Goal: Task Accomplishment & Management: Manage account settings

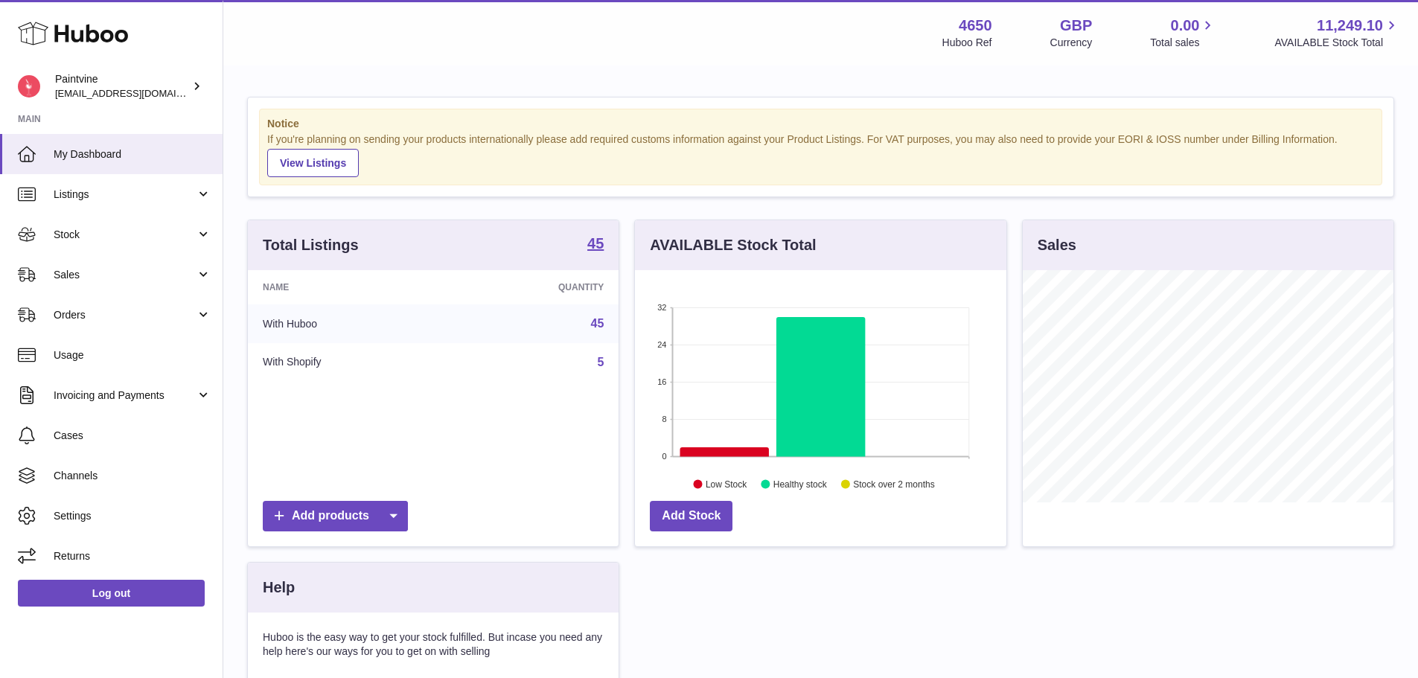
scroll to position [232, 371]
click at [103, 246] on link "Stock" at bounding box center [111, 234] width 222 height 40
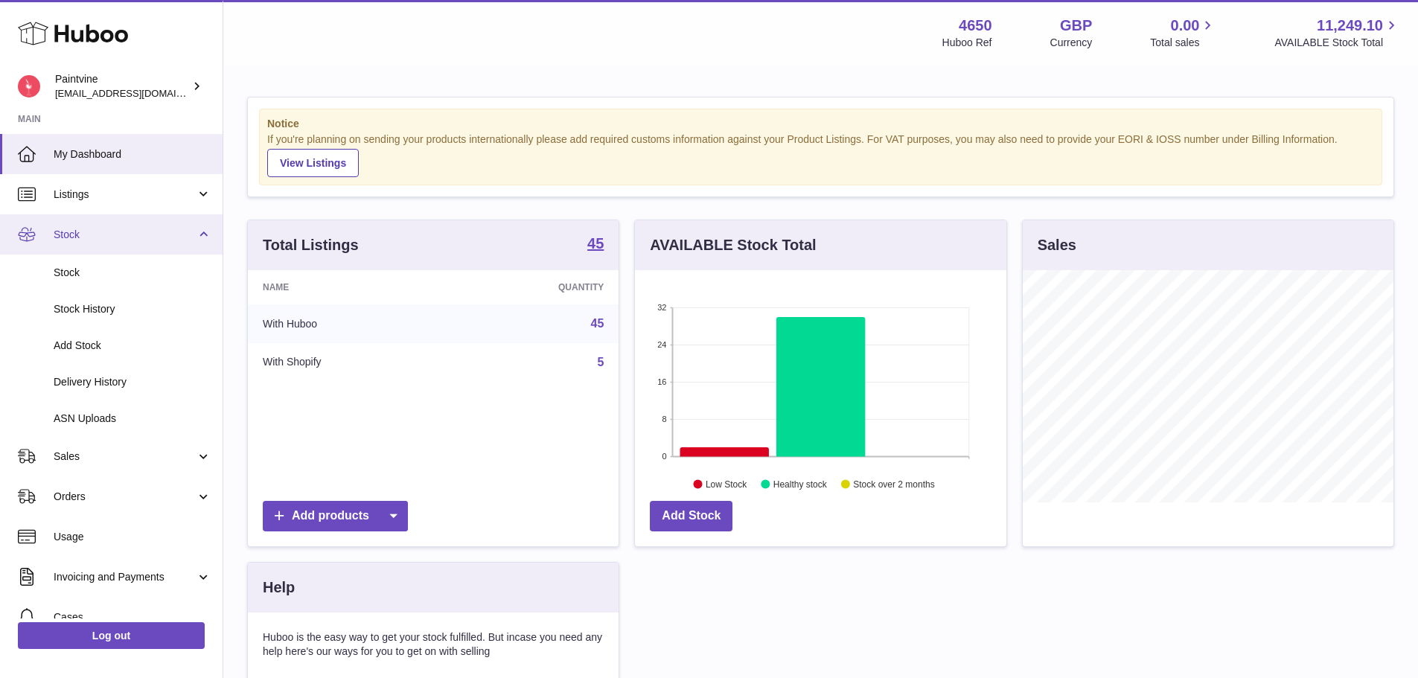
click at [83, 237] on span "Stock" at bounding box center [125, 235] width 142 height 14
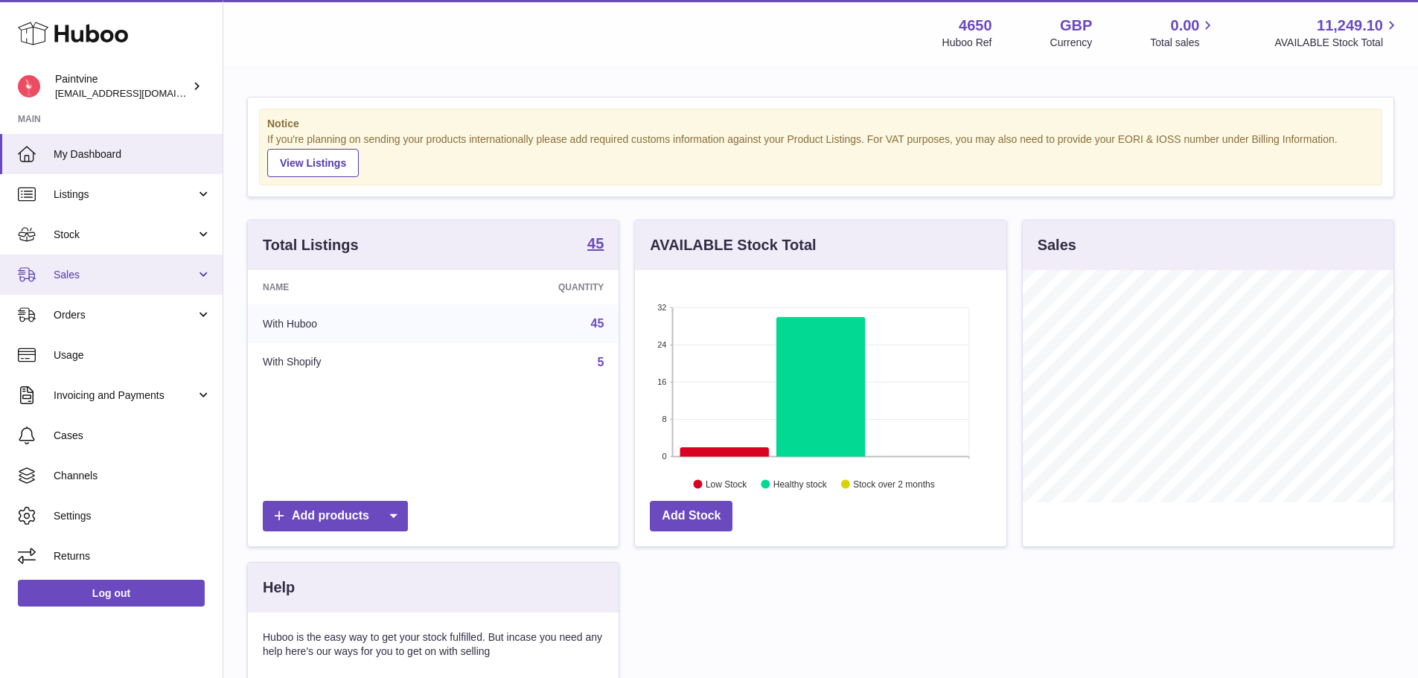
click at [83, 275] on span "Sales" at bounding box center [125, 275] width 142 height 14
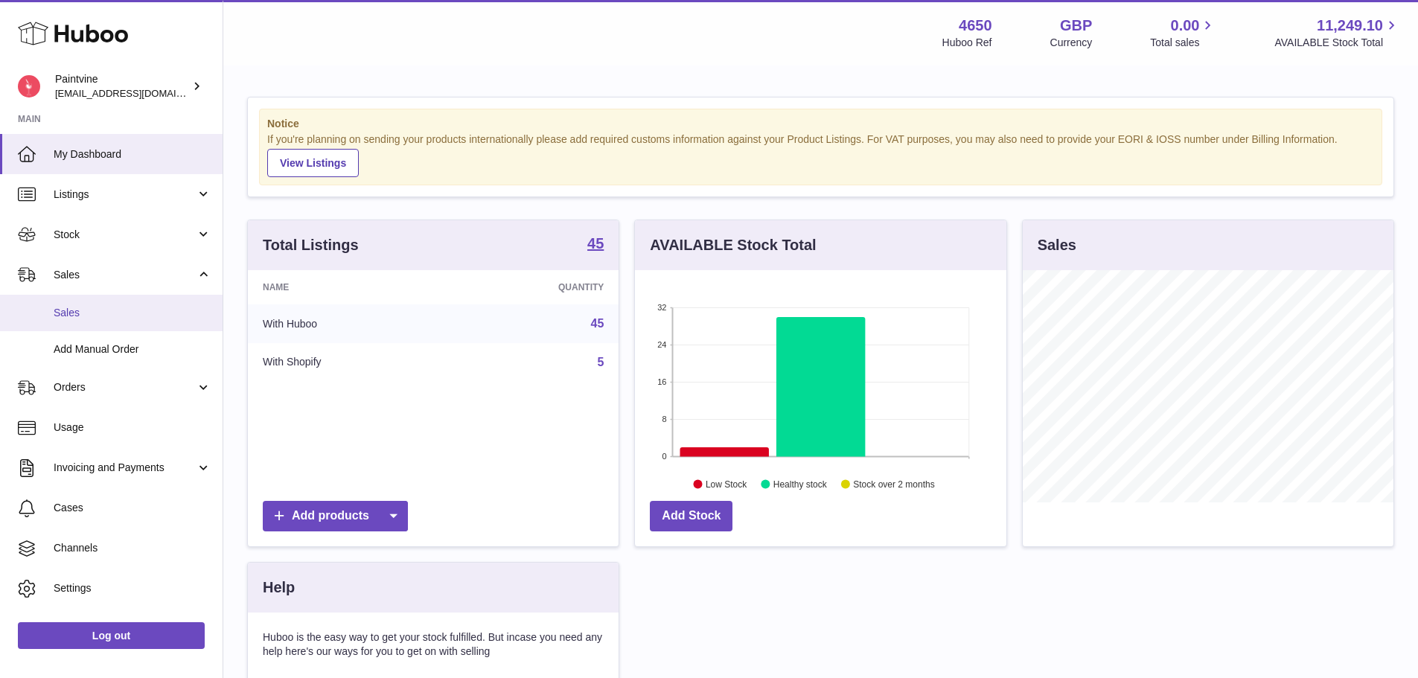
click at [102, 312] on span "Sales" at bounding box center [133, 313] width 158 height 14
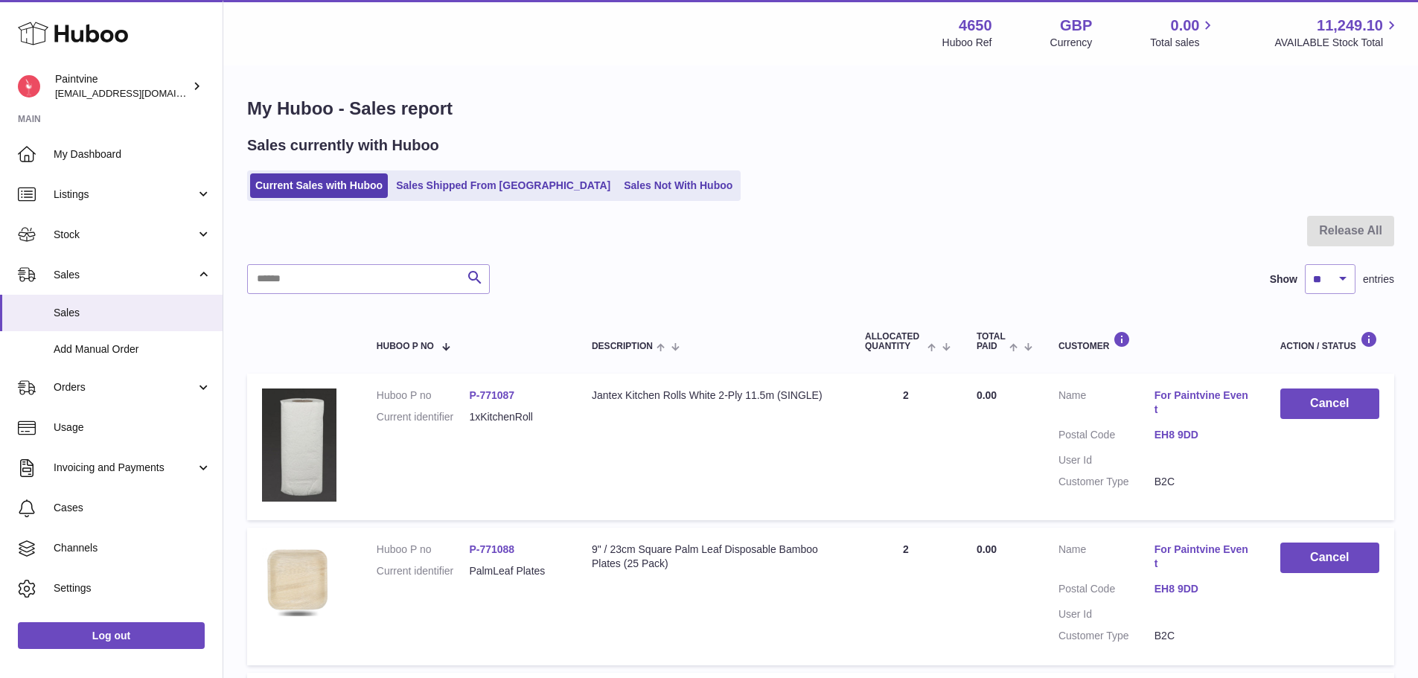
click at [493, 193] on link "Sales Shipped From [GEOGRAPHIC_DATA]" at bounding box center [503, 185] width 225 height 25
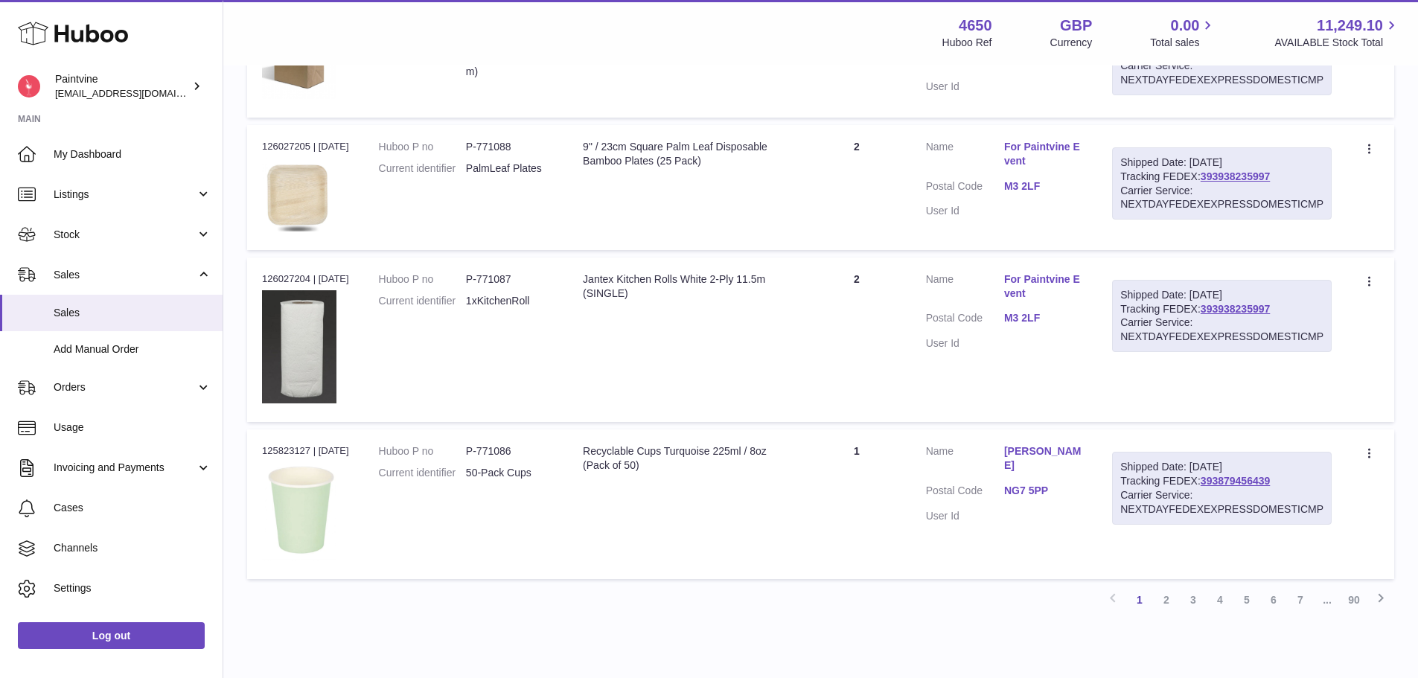
scroll to position [1253, 0]
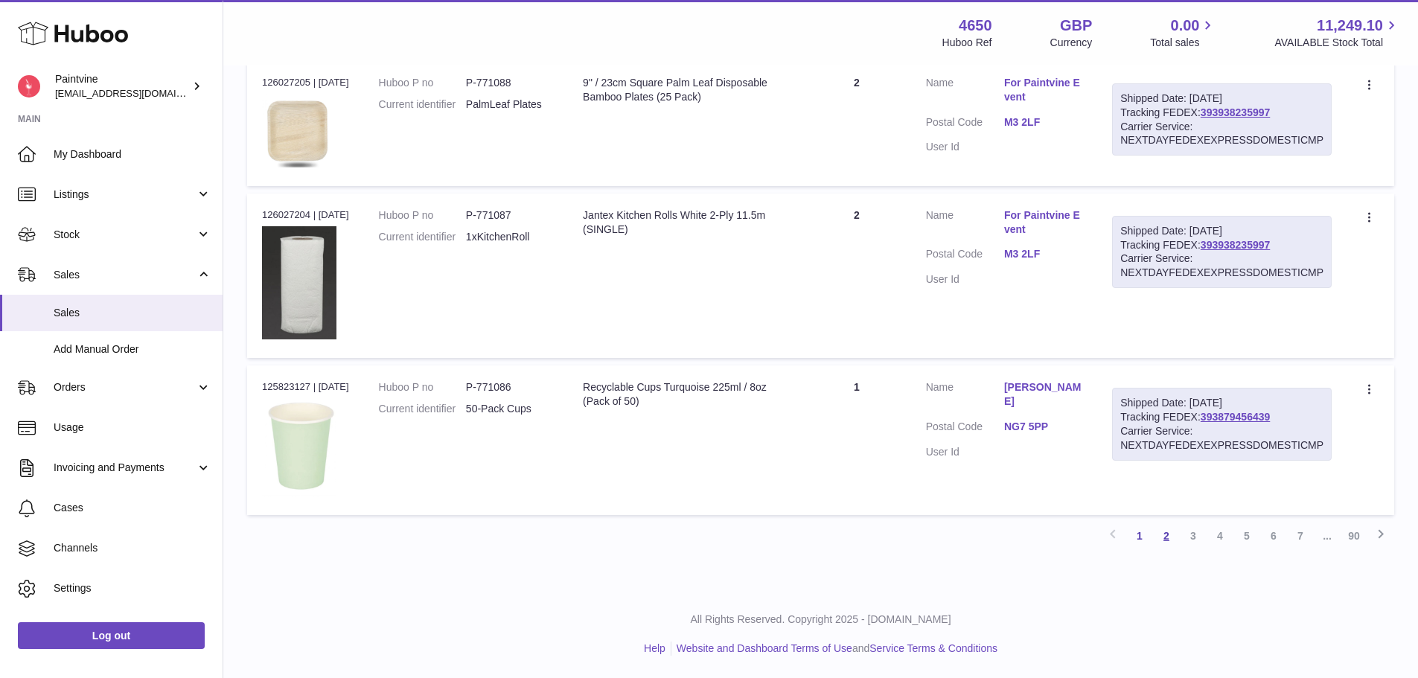
click at [1164, 536] on link "2" at bounding box center [1166, 535] width 27 height 27
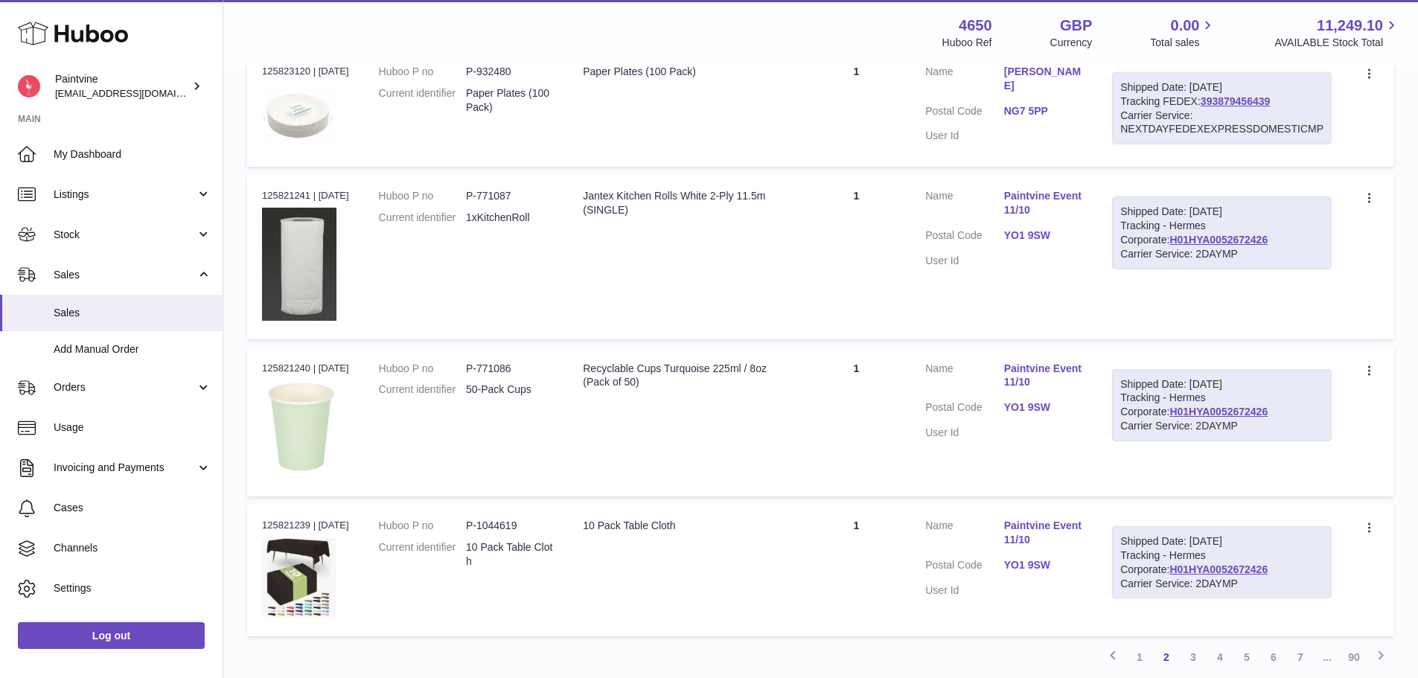
scroll to position [1438, 0]
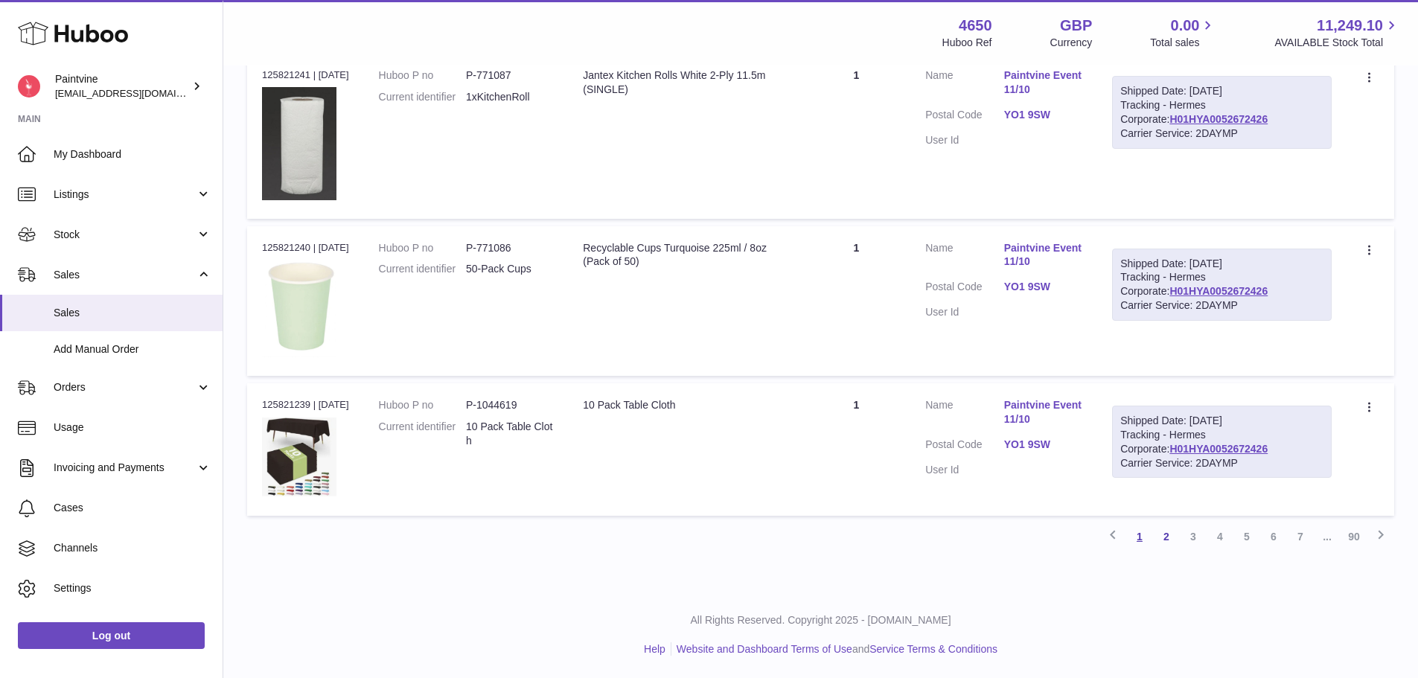
click at [1139, 532] on link "1" at bounding box center [1139, 536] width 27 height 27
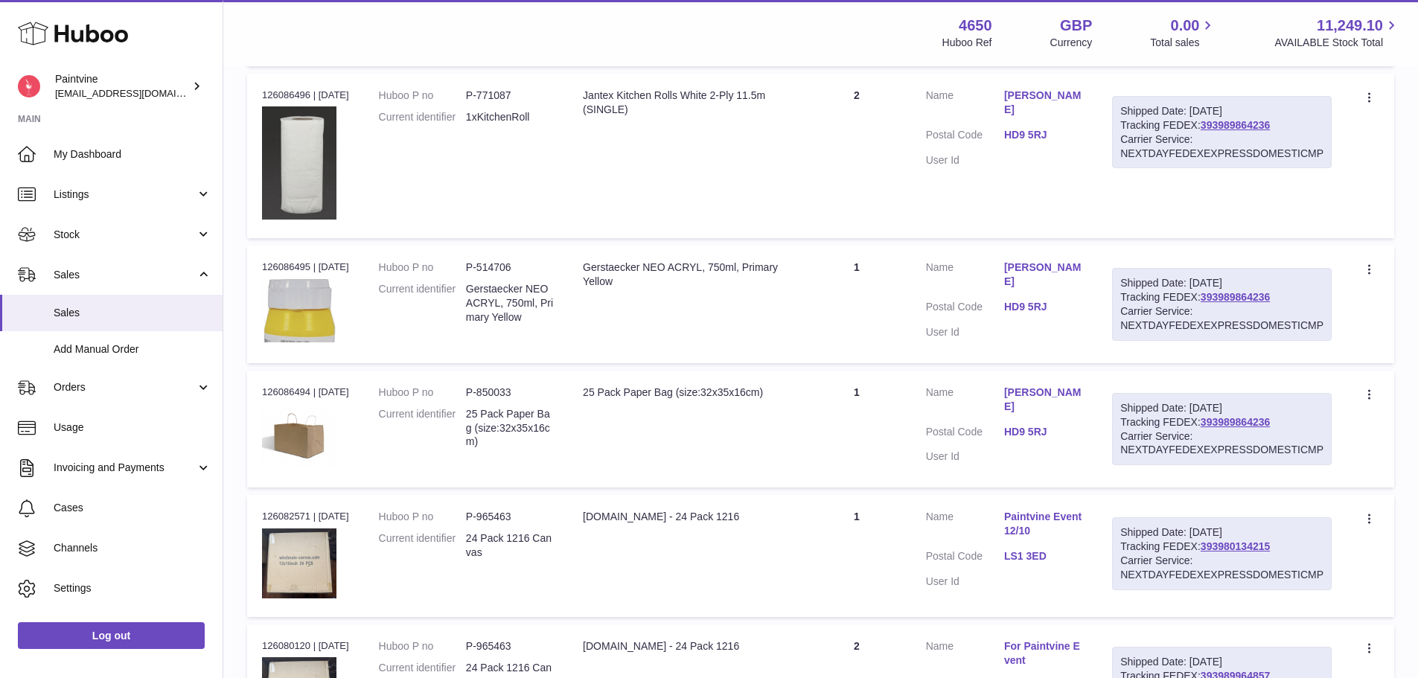
scroll to position [439, 0]
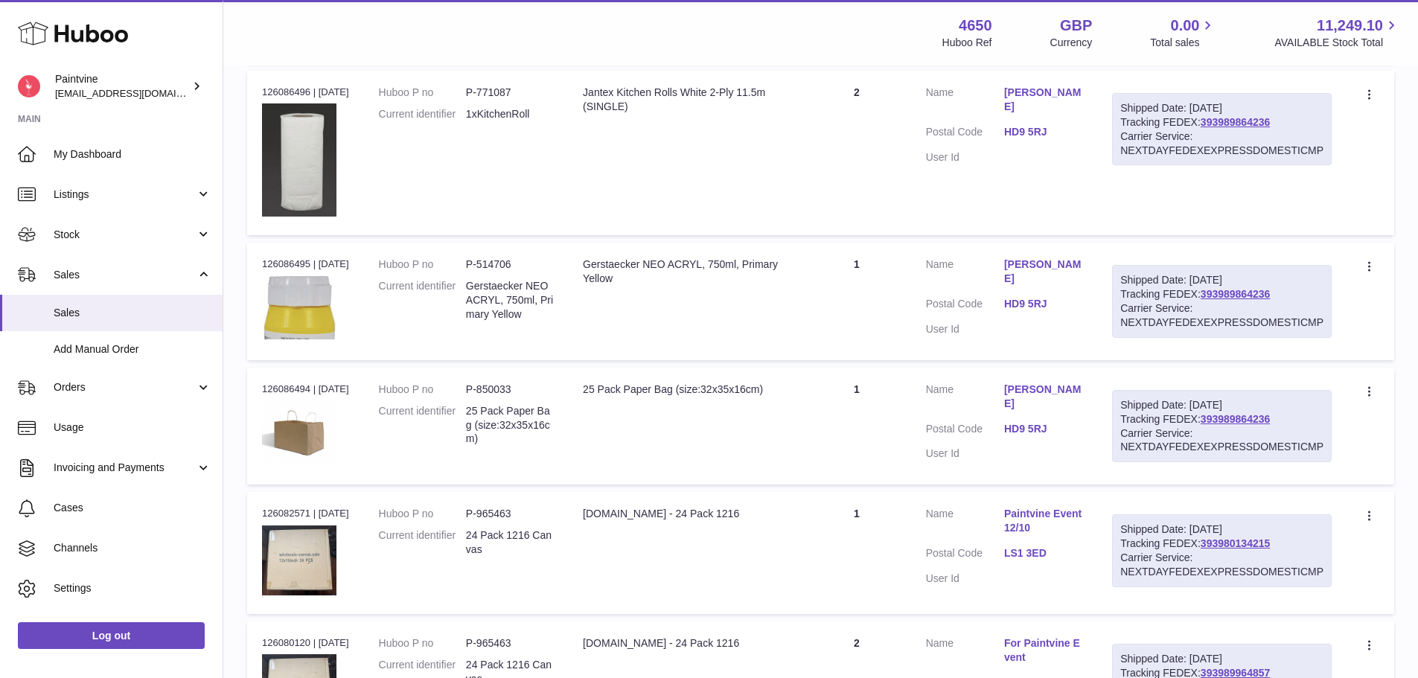
click at [1023, 548] on link "LS1 3ED" at bounding box center [1043, 553] width 78 height 14
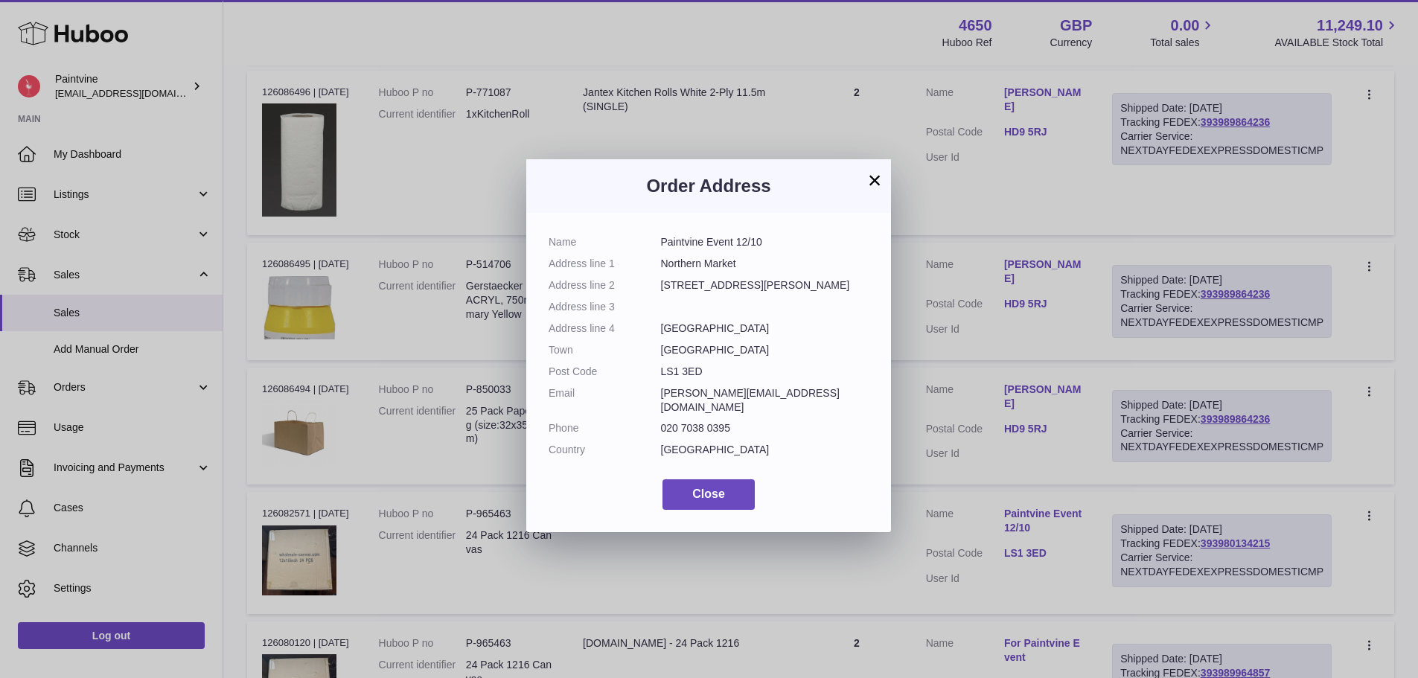
click at [1154, 486] on div "× Order Address Name Paintvine Event 12/10 Address line 1 Northern Market Addre…" at bounding box center [709, 339] width 1418 height 678
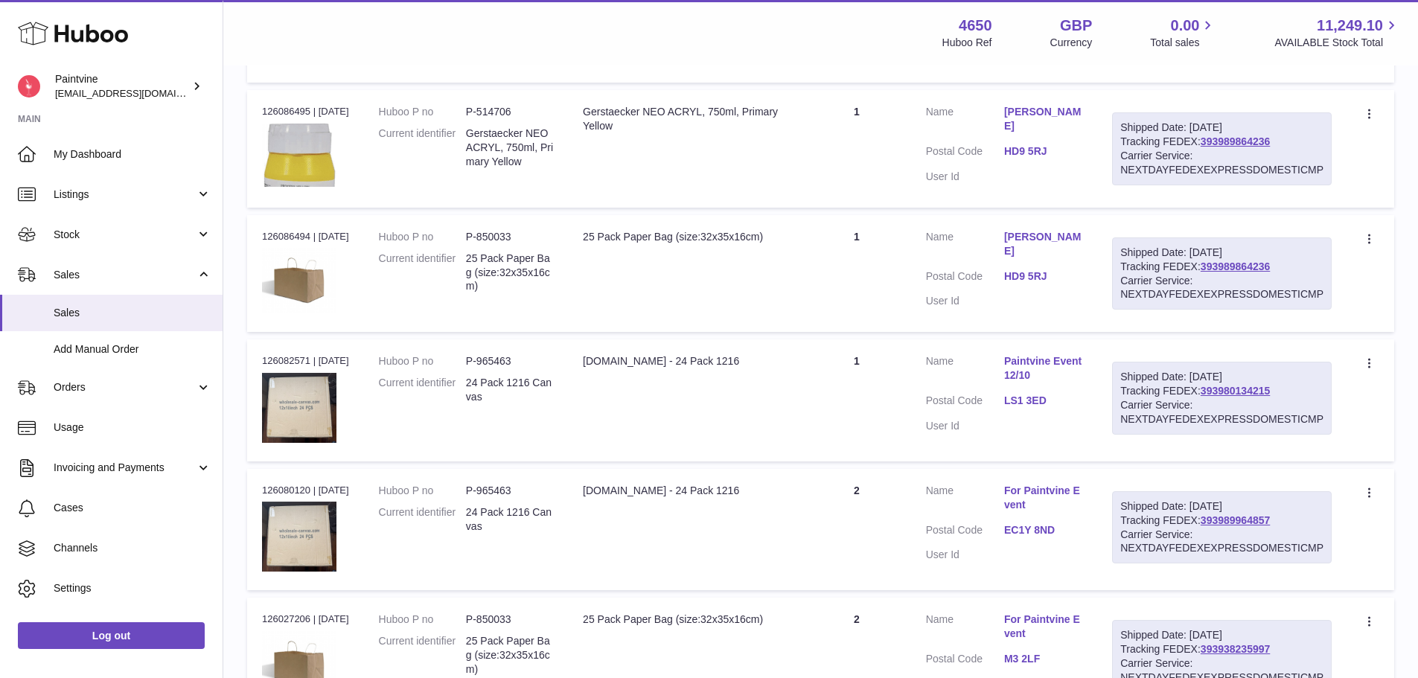
scroll to position [662, 0]
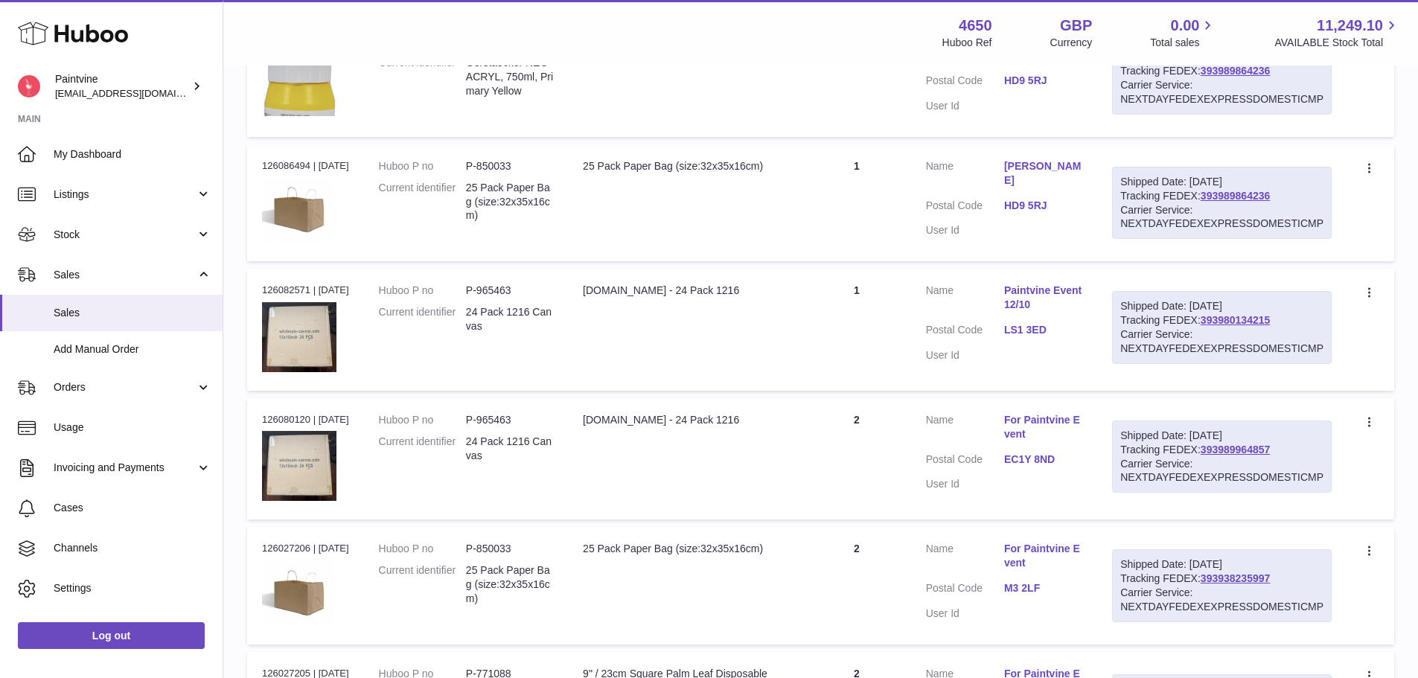
click at [1037, 453] on link "EC1Y 8ND" at bounding box center [1043, 459] width 78 height 14
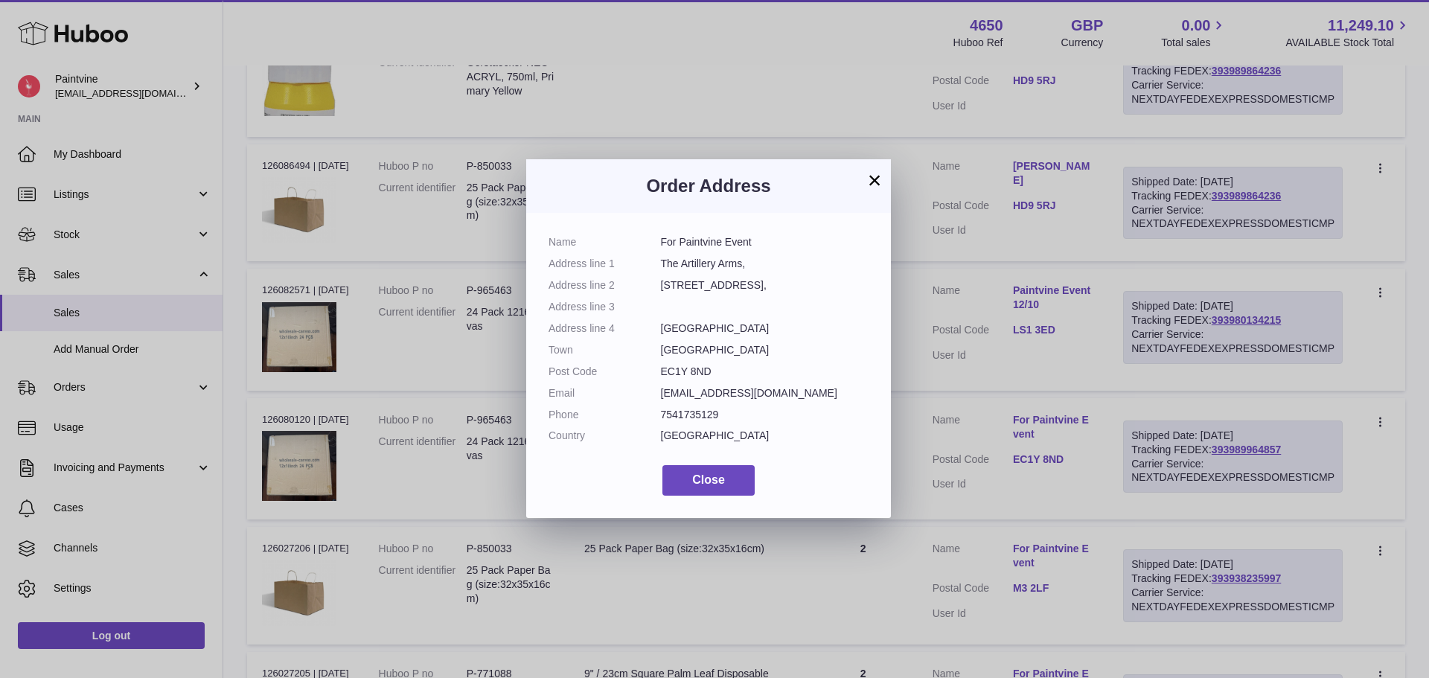
click at [870, 171] on button "×" at bounding box center [874, 180] width 18 height 18
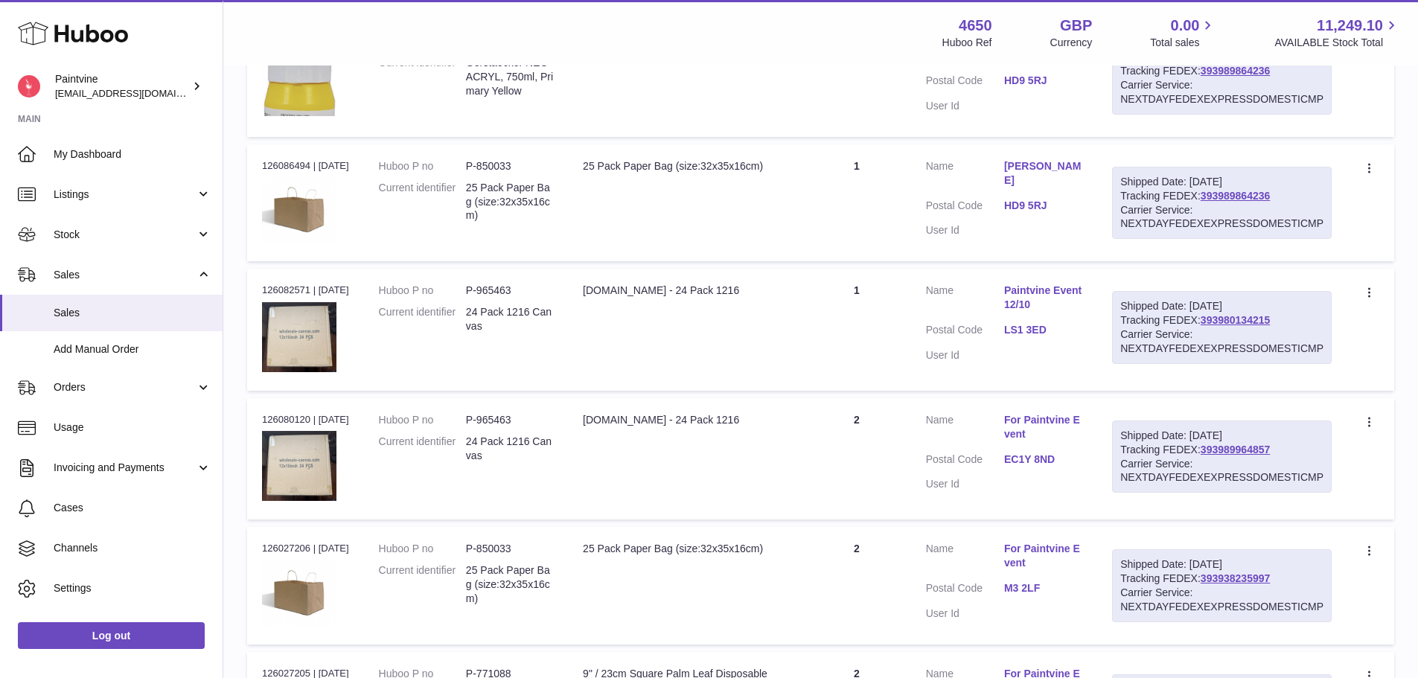
click at [1045, 328] on link "LS1 3ED" at bounding box center [1043, 330] width 78 height 14
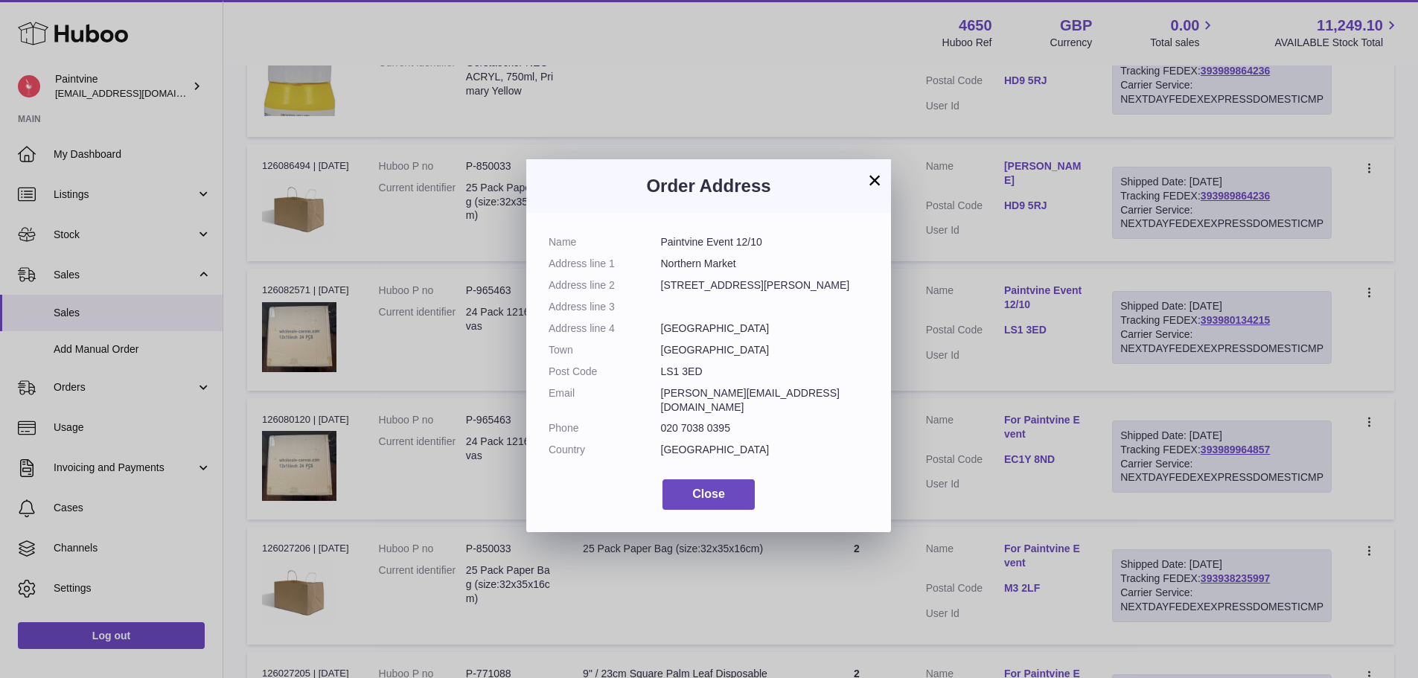
click at [1124, 326] on div "× Order Address Name Paintvine Event 12/10 Address line 1 Northern Market Addre…" at bounding box center [709, 339] width 1418 height 678
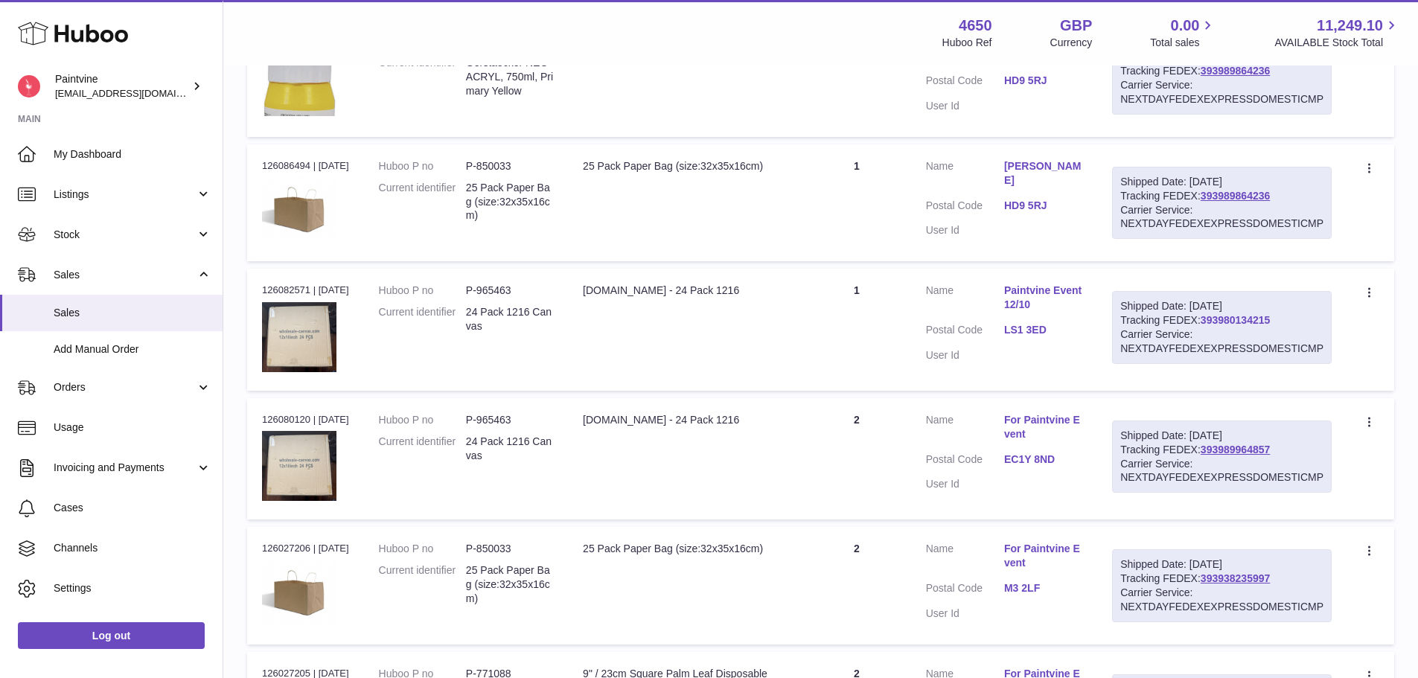
click at [1223, 318] on link "393980134215" at bounding box center [1234, 320] width 69 height 12
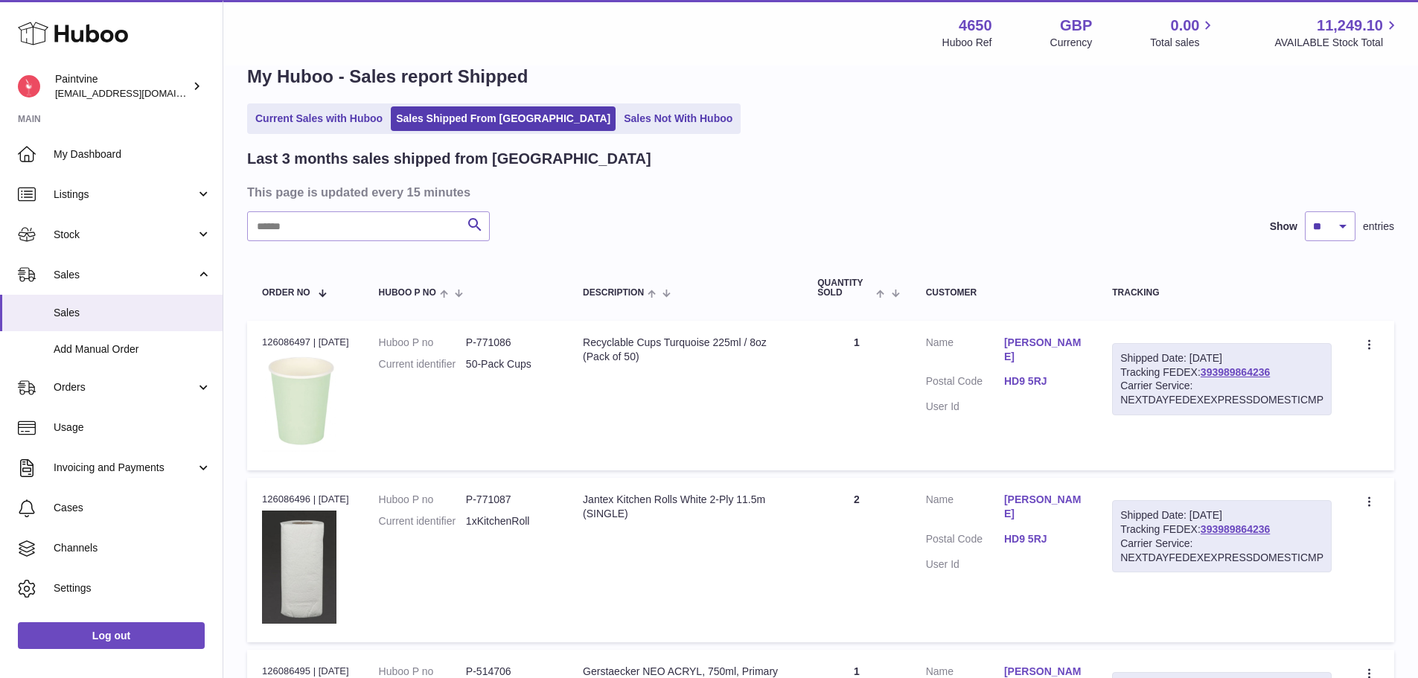
scroll to position [0, 0]
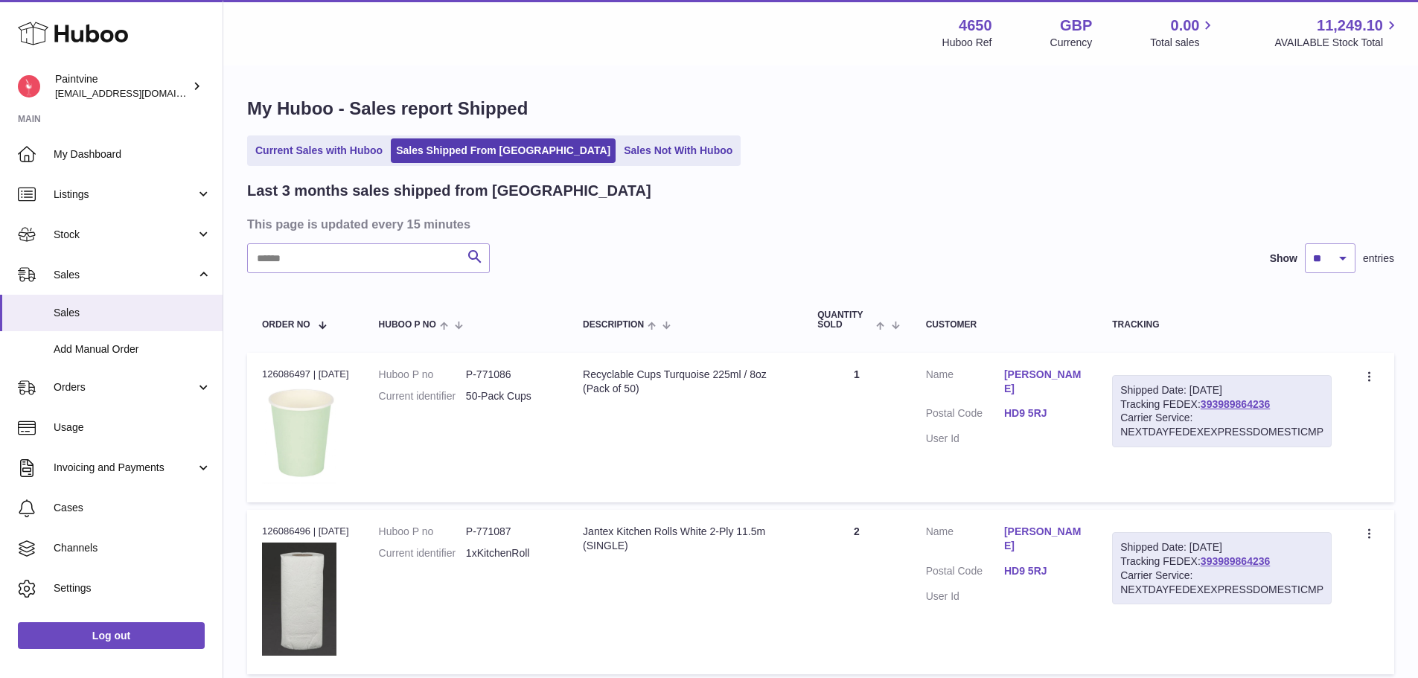
click at [1040, 406] on link "HD9 5RJ" at bounding box center [1043, 413] width 78 height 14
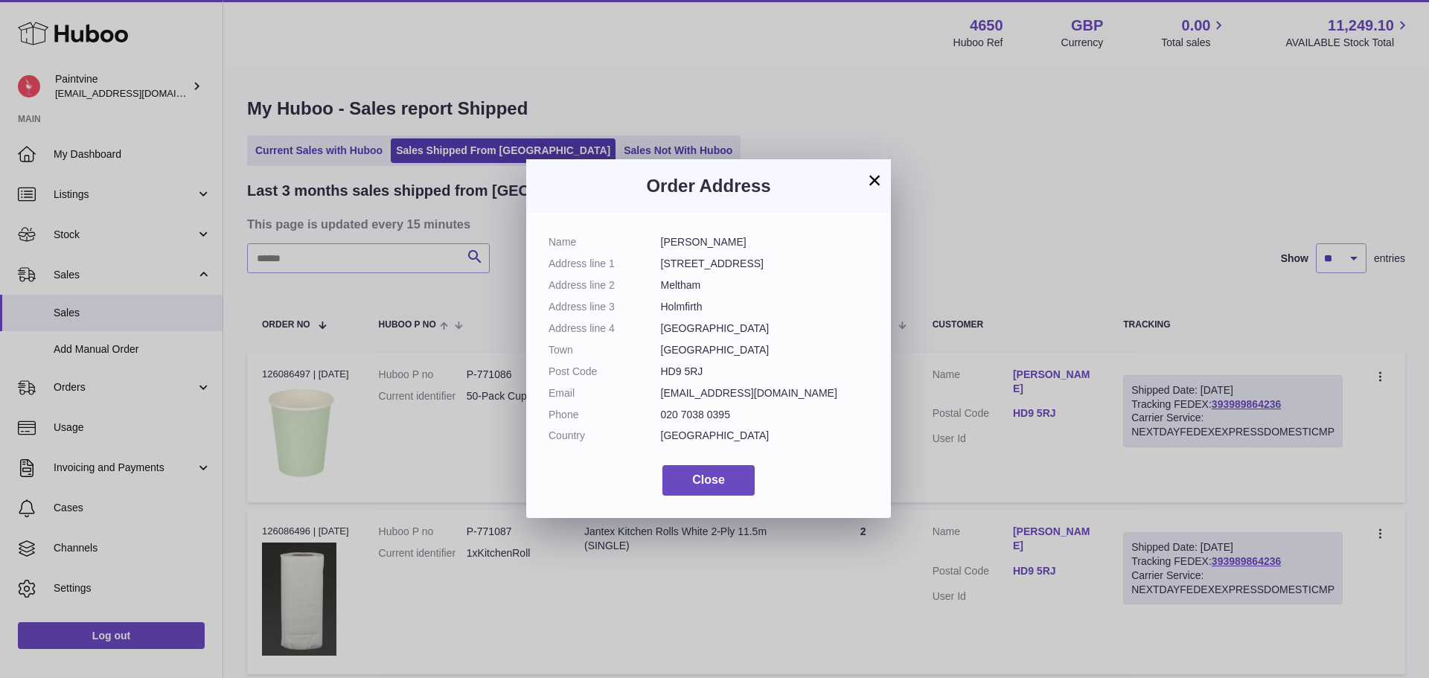
click at [876, 181] on button "×" at bounding box center [874, 180] width 18 height 18
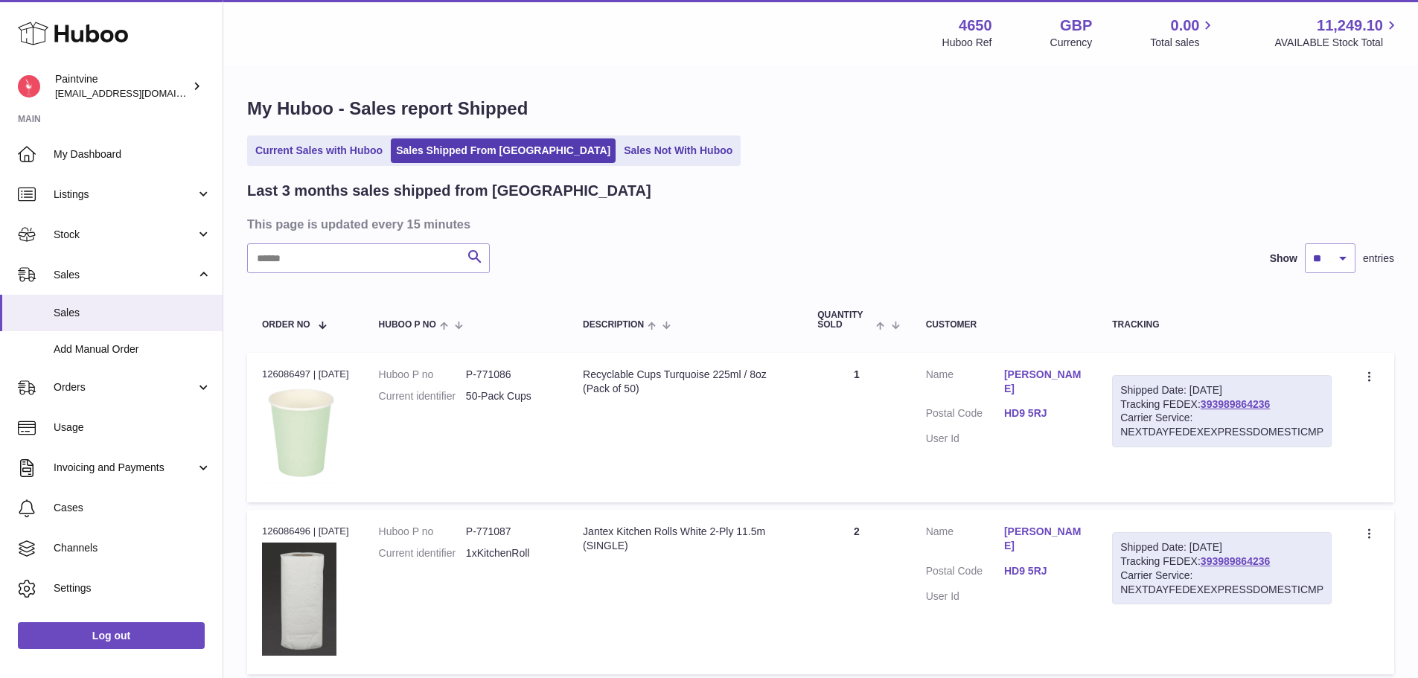
click at [1022, 406] on link "HD9 5RJ" at bounding box center [1043, 413] width 78 height 14
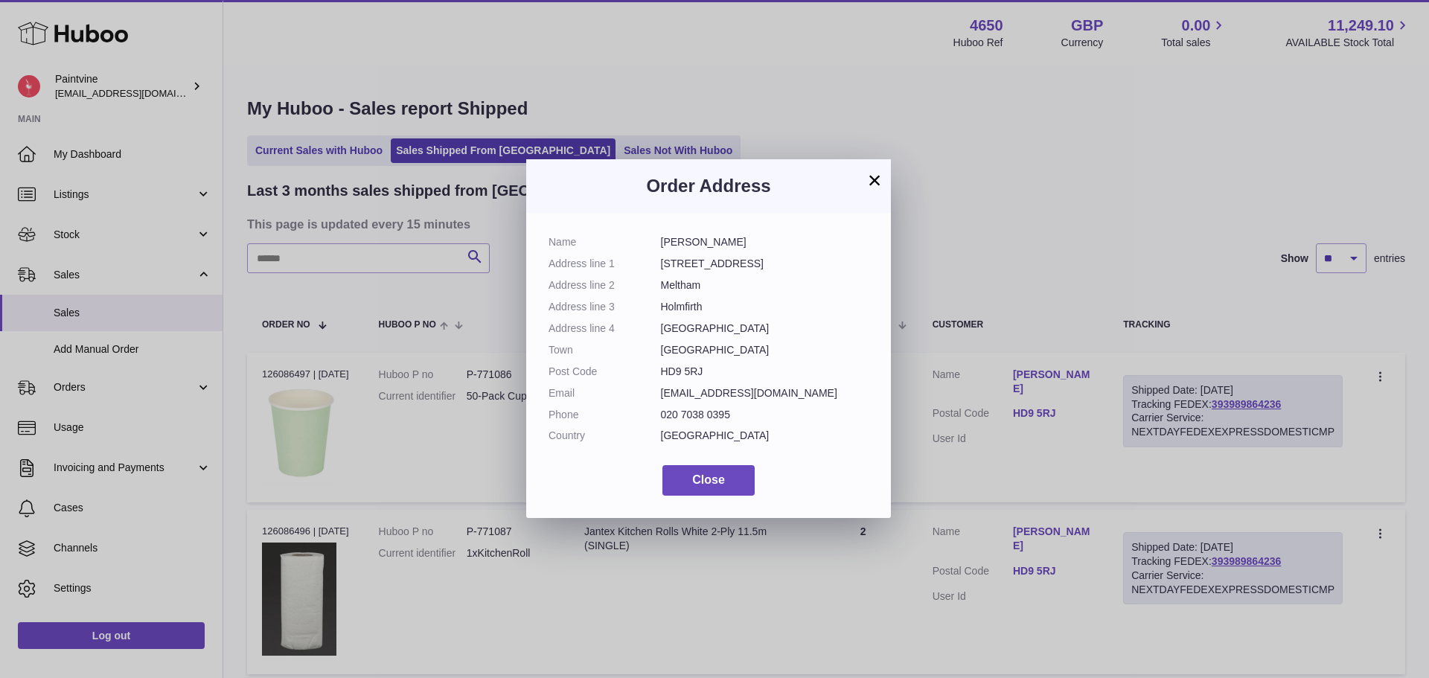
click at [872, 182] on button "×" at bounding box center [874, 180] width 18 height 18
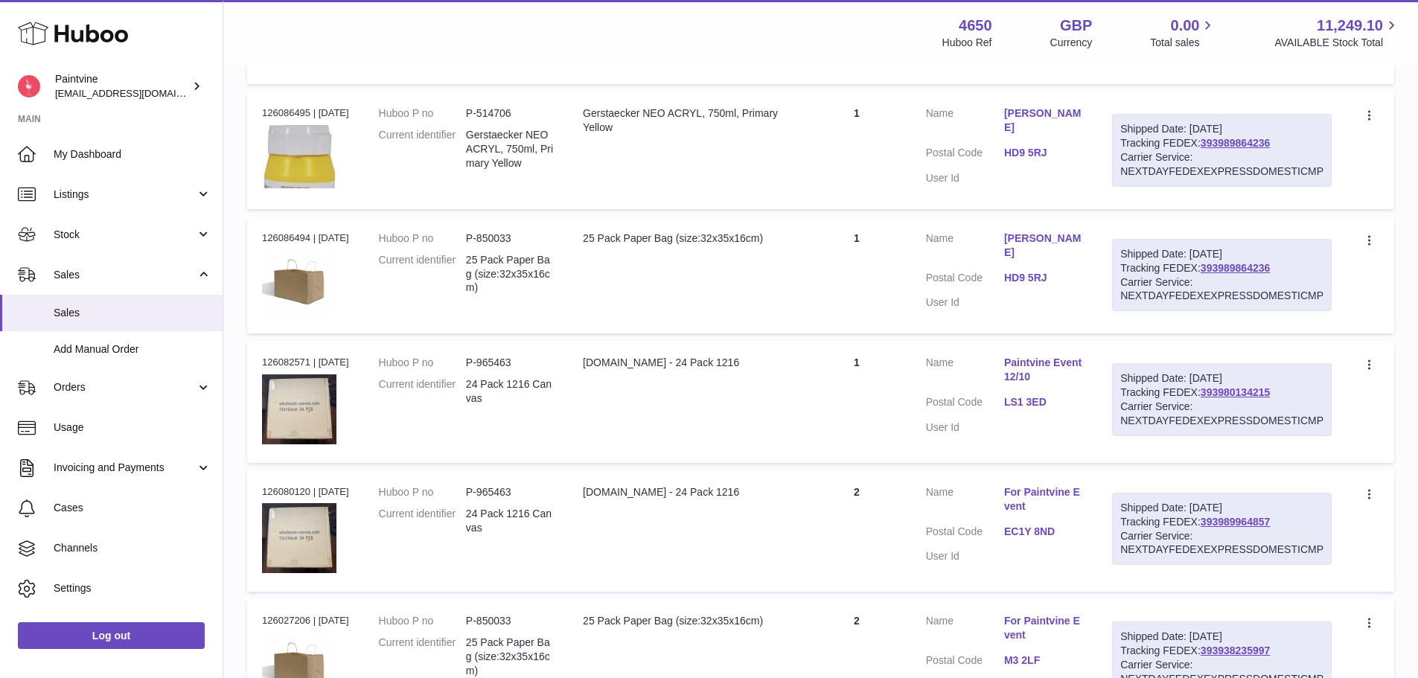
scroll to position [595, 0]
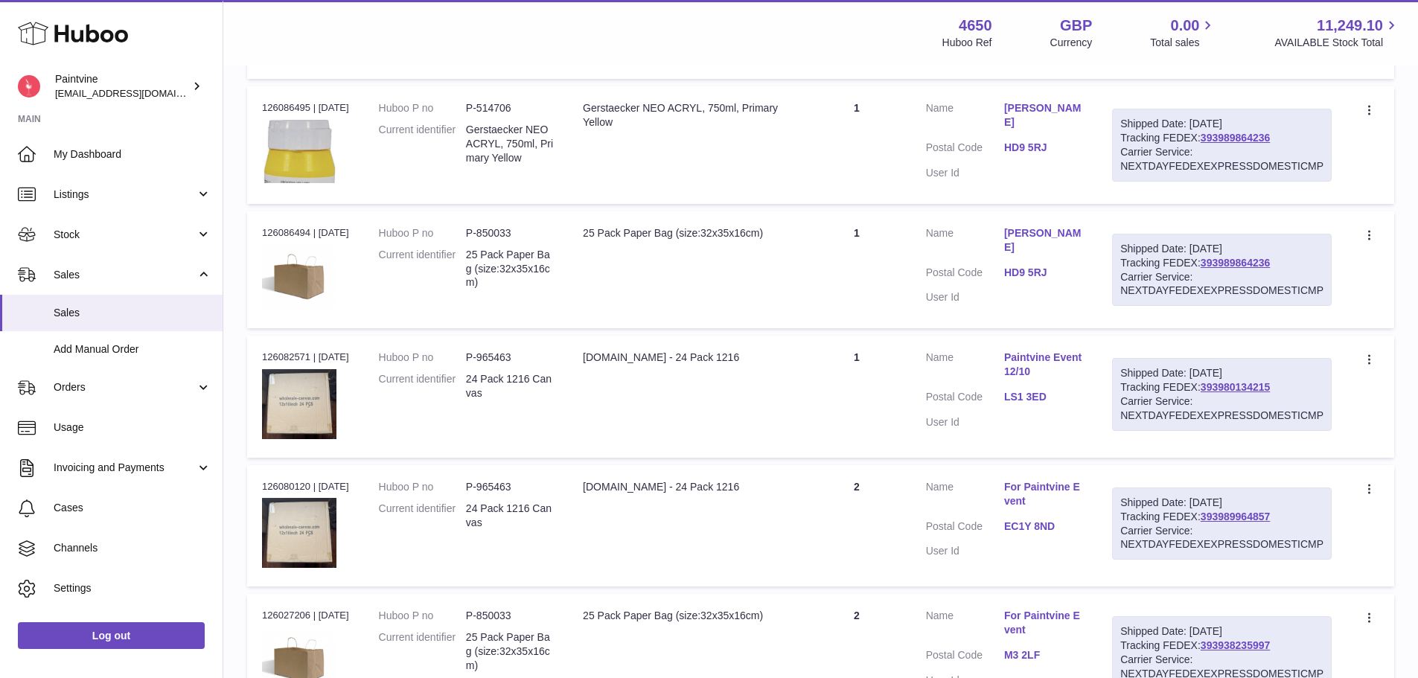
click at [1031, 266] on link "HD9 5RJ" at bounding box center [1043, 273] width 78 height 14
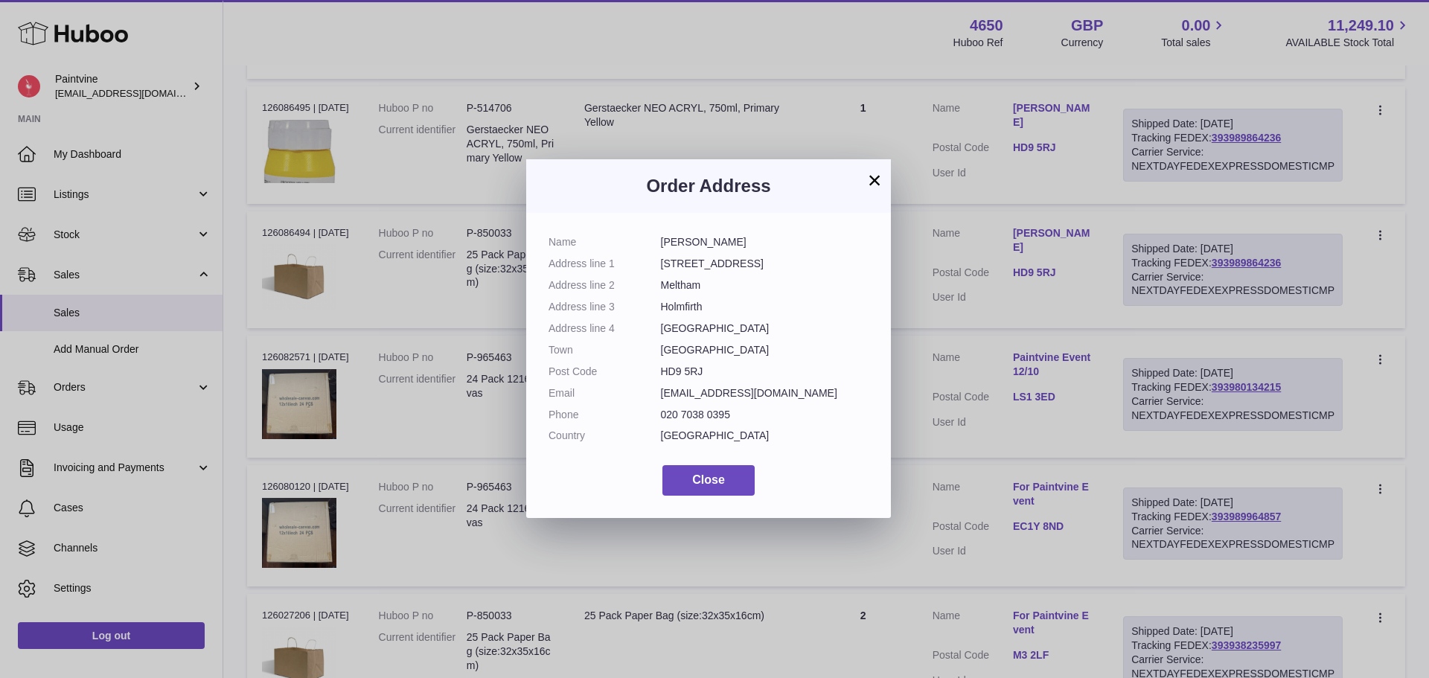
click at [873, 182] on button "×" at bounding box center [874, 180] width 18 height 18
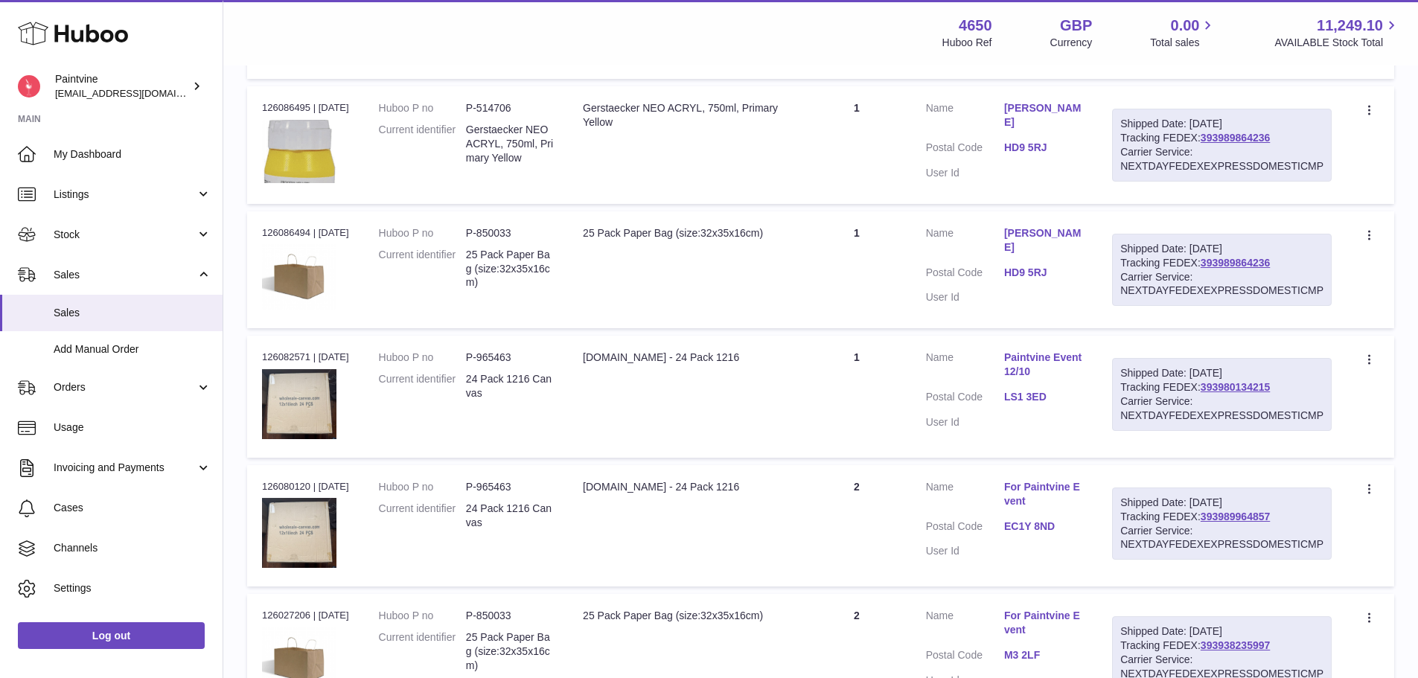
click at [1021, 394] on link "LS1 3ED" at bounding box center [1043, 397] width 78 height 14
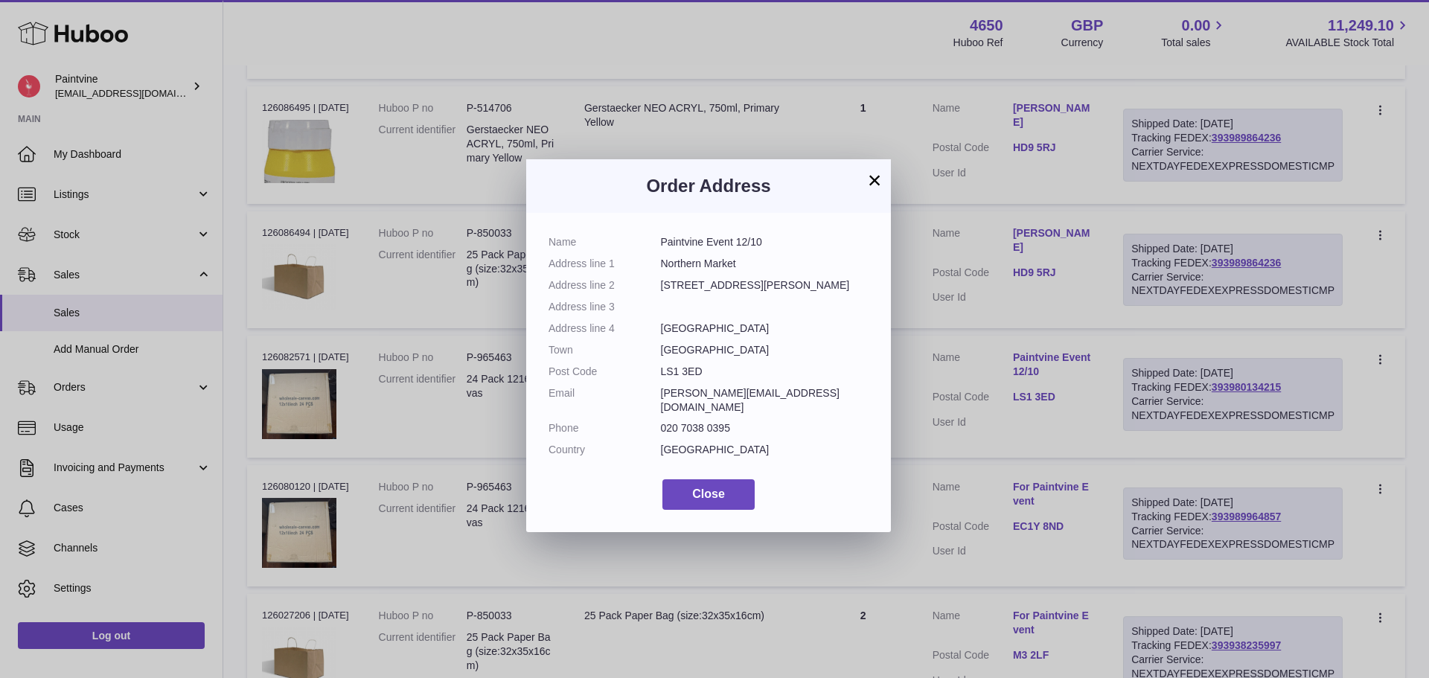
click at [874, 172] on button "×" at bounding box center [874, 180] width 18 height 18
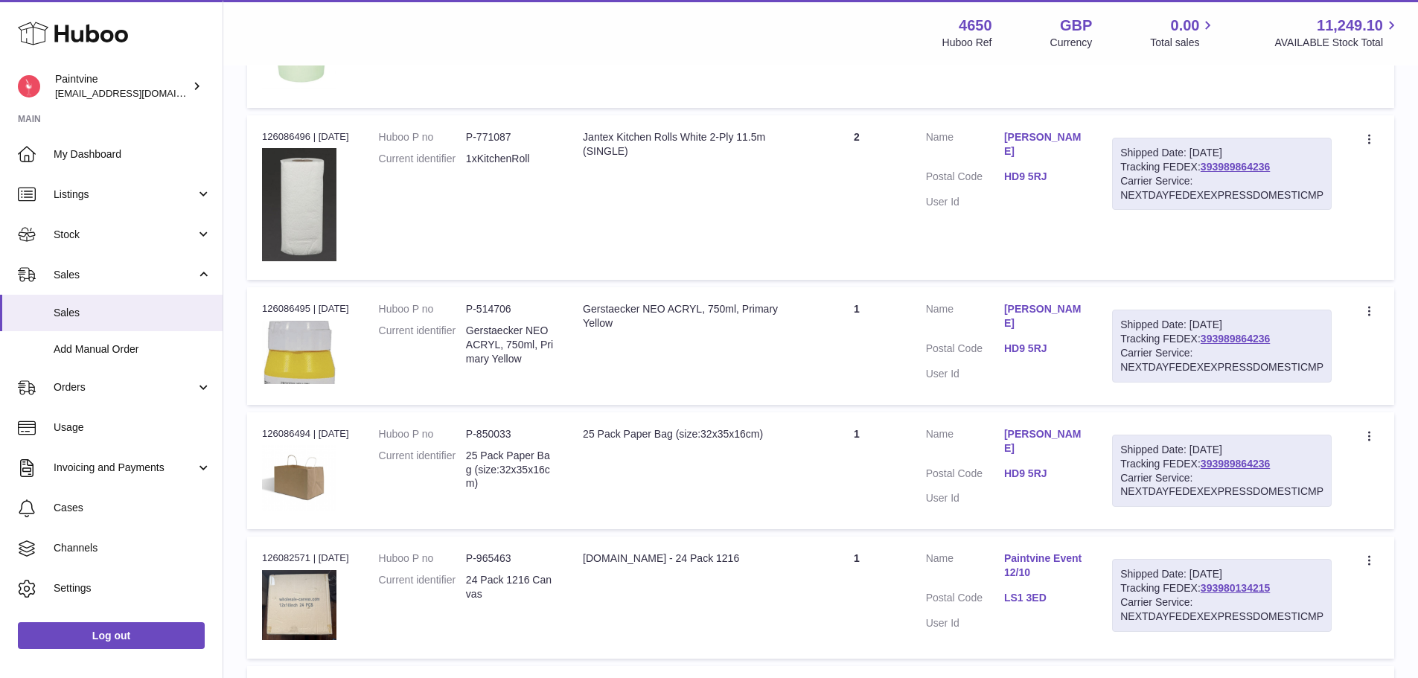
scroll to position [149, 0]
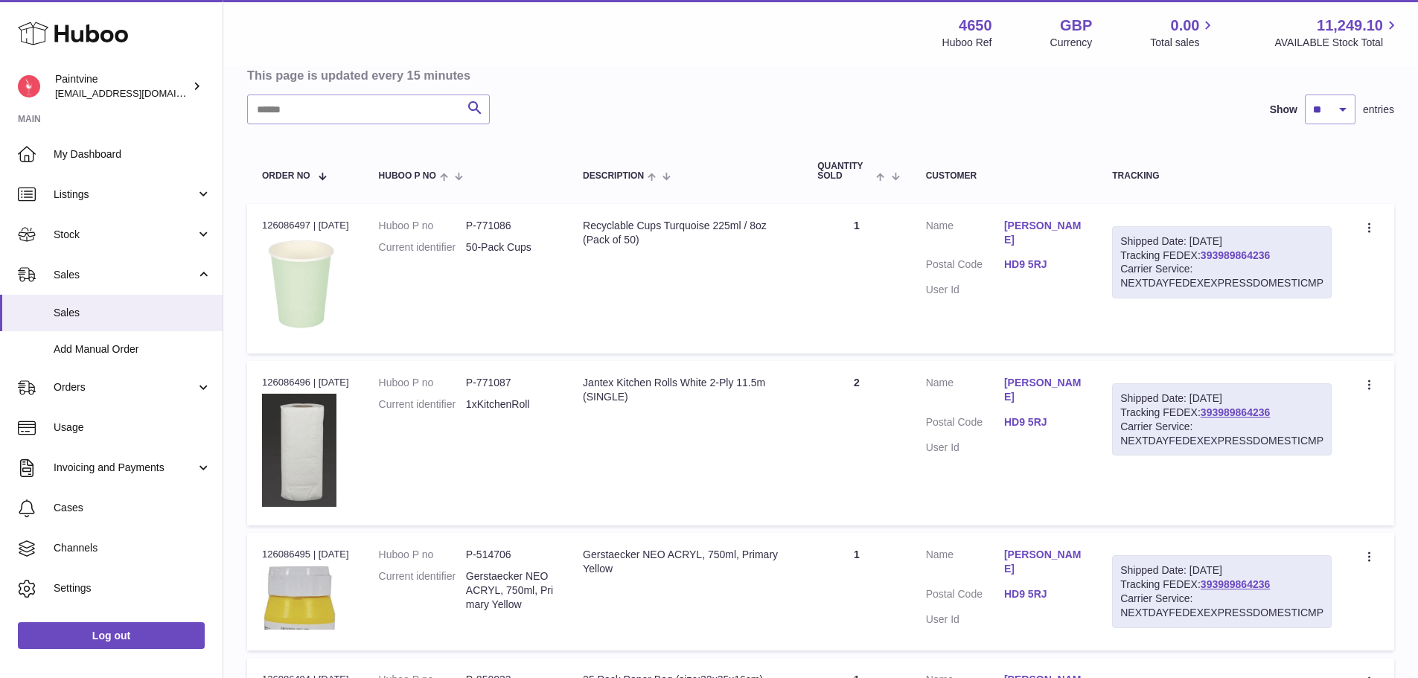
click at [1249, 252] on link "393989864236" at bounding box center [1234, 255] width 69 height 12
click at [1016, 257] on link "HD9 5RJ" at bounding box center [1043, 264] width 78 height 14
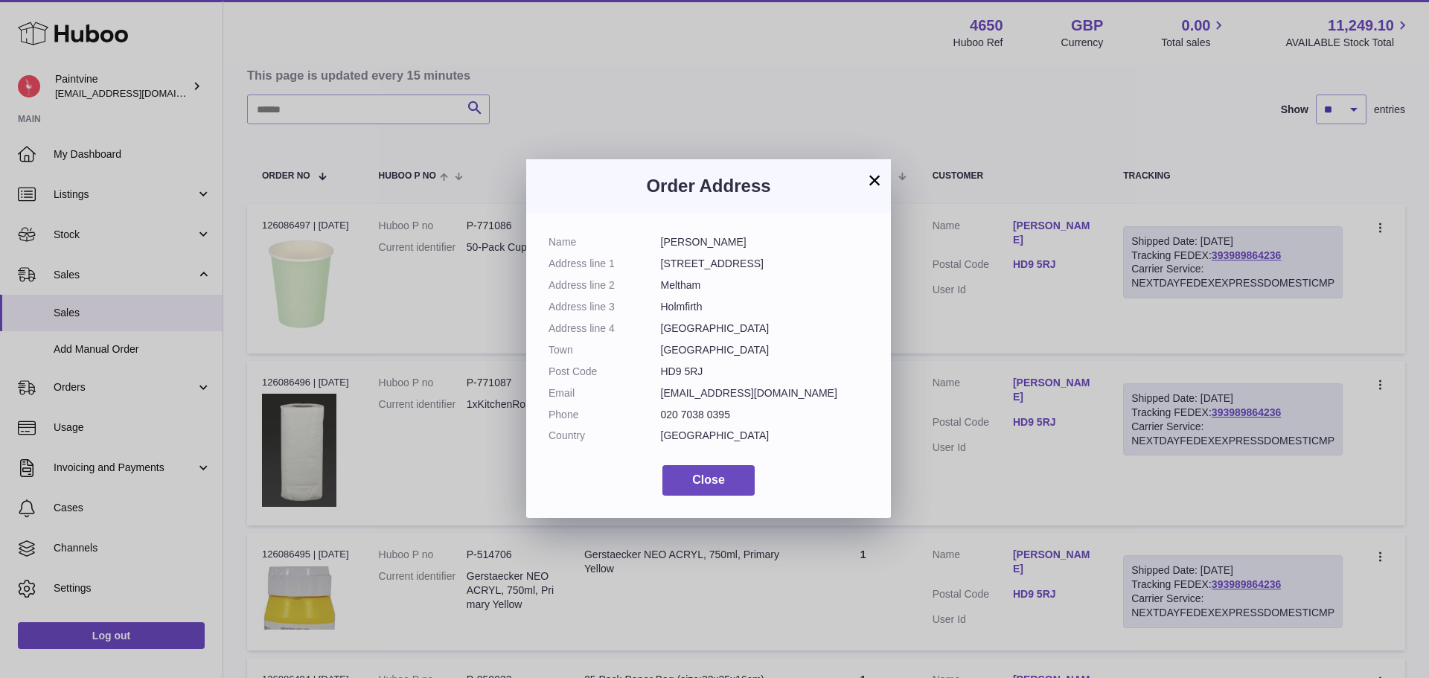
click at [878, 175] on button "×" at bounding box center [874, 180] width 18 height 18
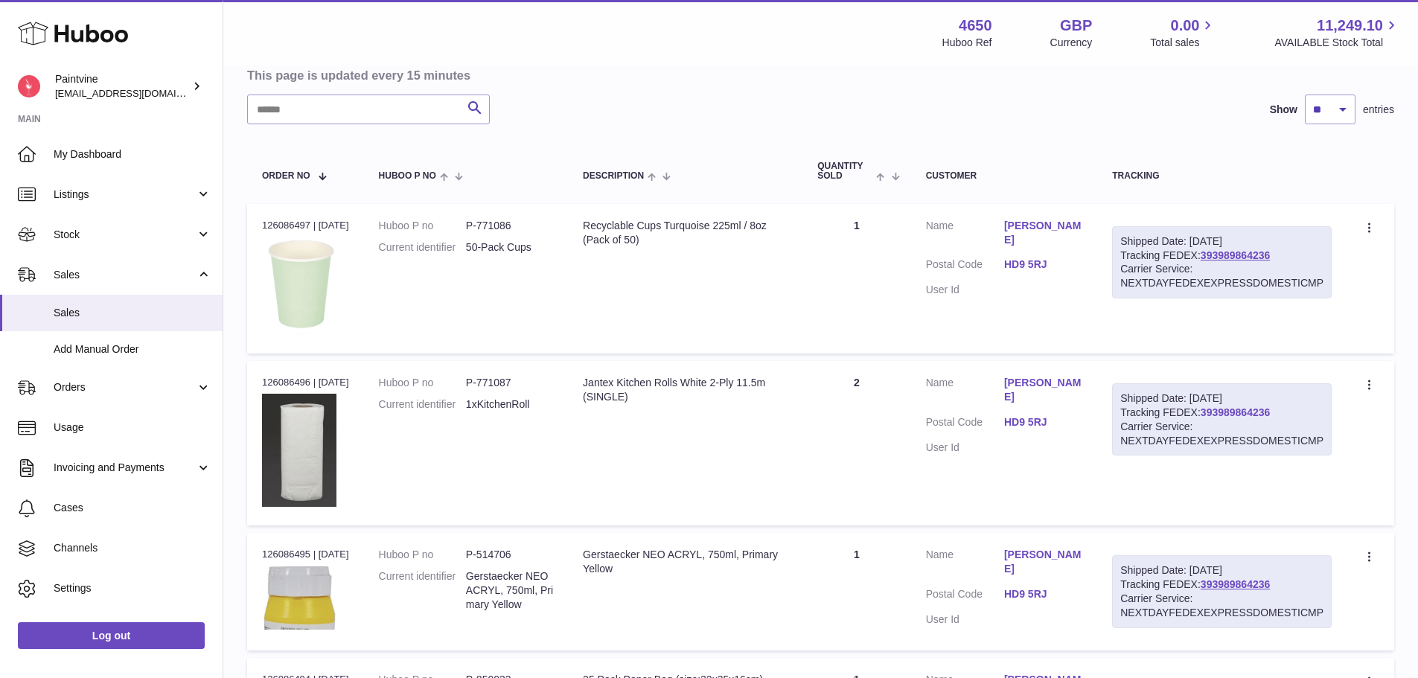
click at [1214, 417] on link "393989864236" at bounding box center [1234, 412] width 69 height 12
click at [1230, 256] on link "393989864236" at bounding box center [1234, 255] width 69 height 12
click at [1223, 257] on link "393989864236" at bounding box center [1234, 255] width 69 height 12
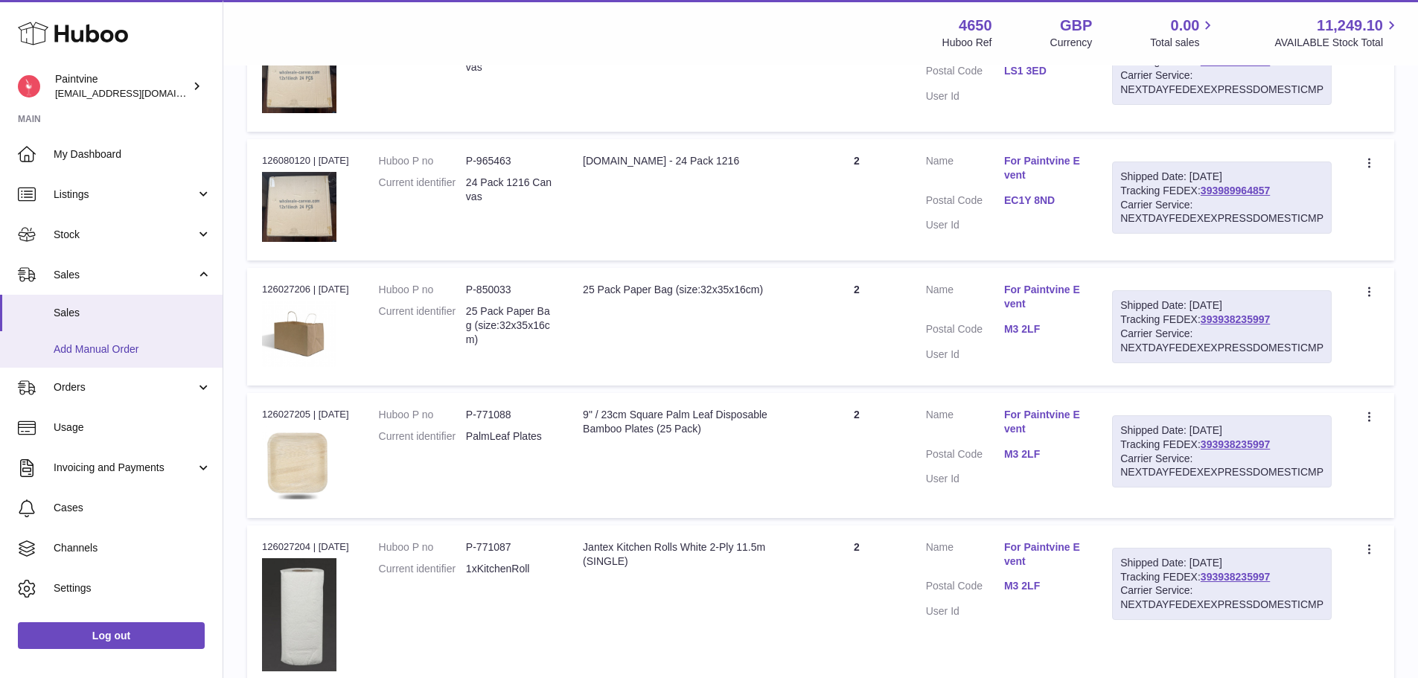
scroll to position [967, 0]
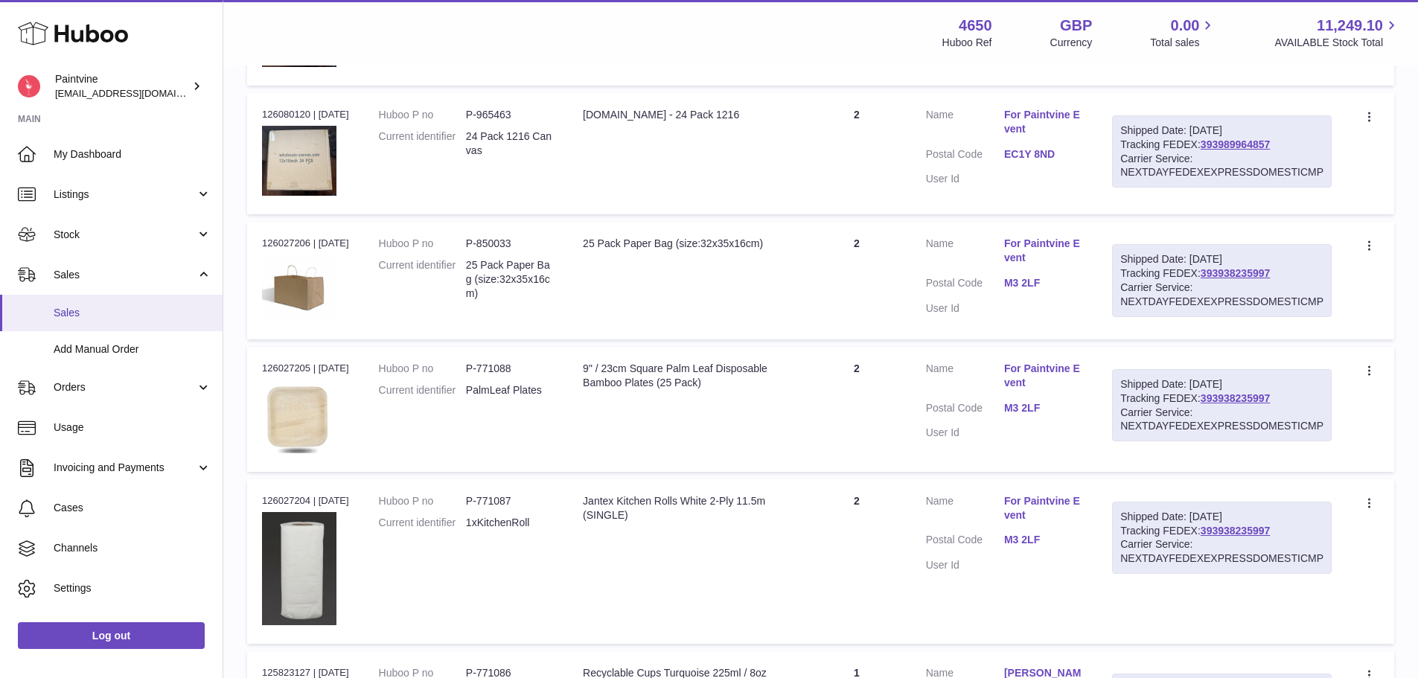
drag, startPoint x: 74, startPoint y: 321, endPoint x: 82, endPoint y: 323, distance: 8.3
click at [74, 321] on link "Sales" at bounding box center [111, 313] width 222 height 36
click at [130, 349] on span "Add Manual Order" at bounding box center [133, 349] width 158 height 14
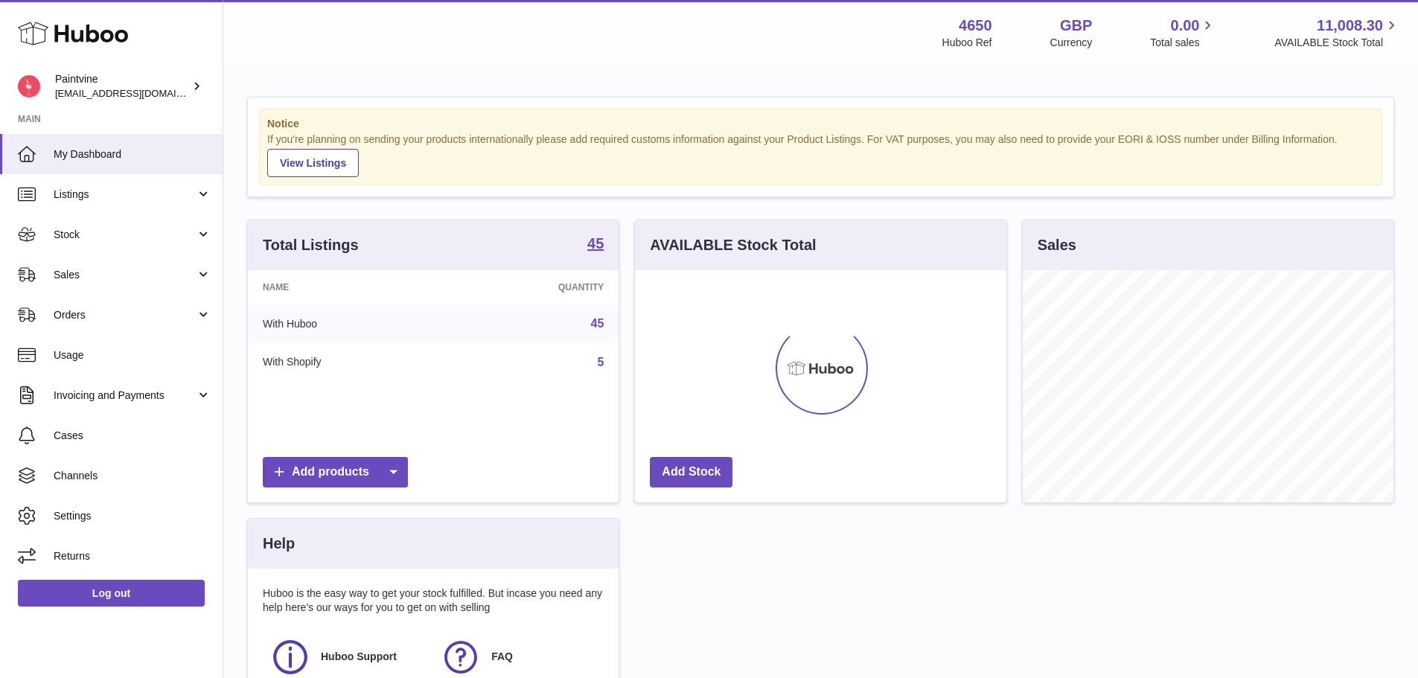
scroll to position [232, 371]
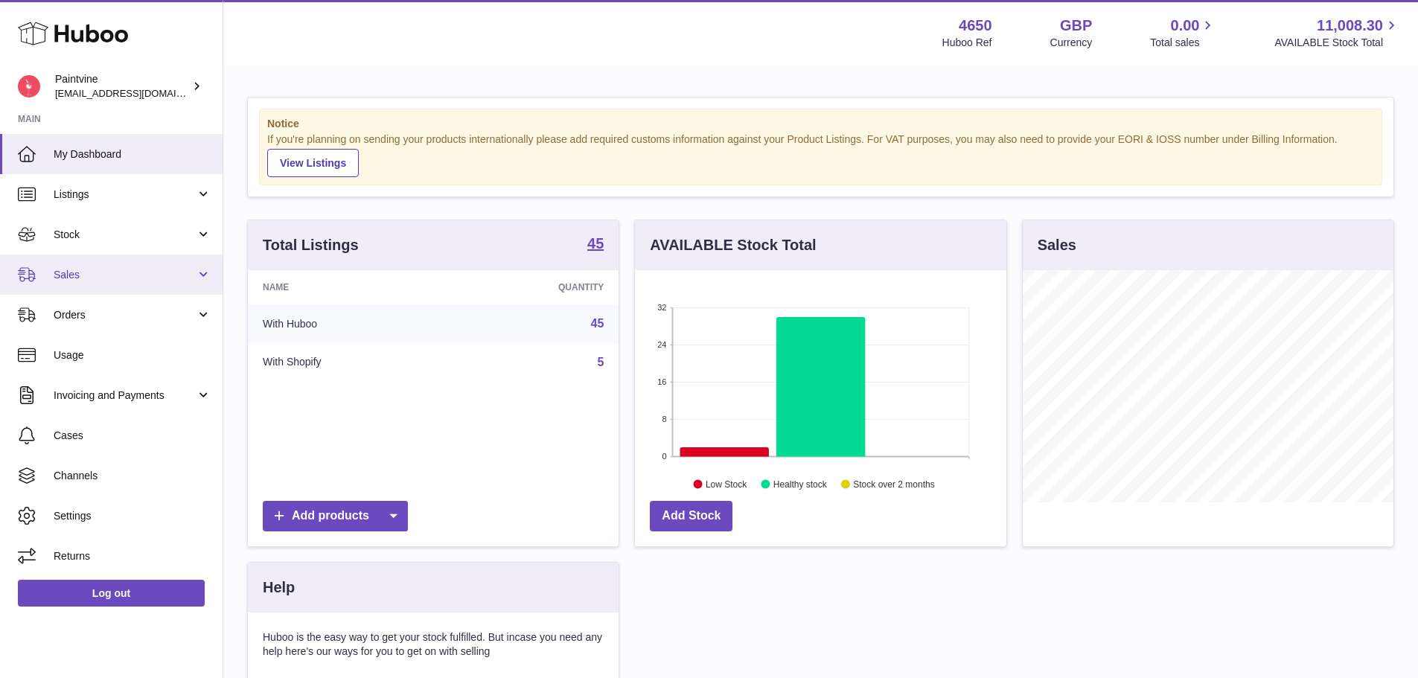
click at [100, 260] on link "Sales" at bounding box center [111, 274] width 222 height 40
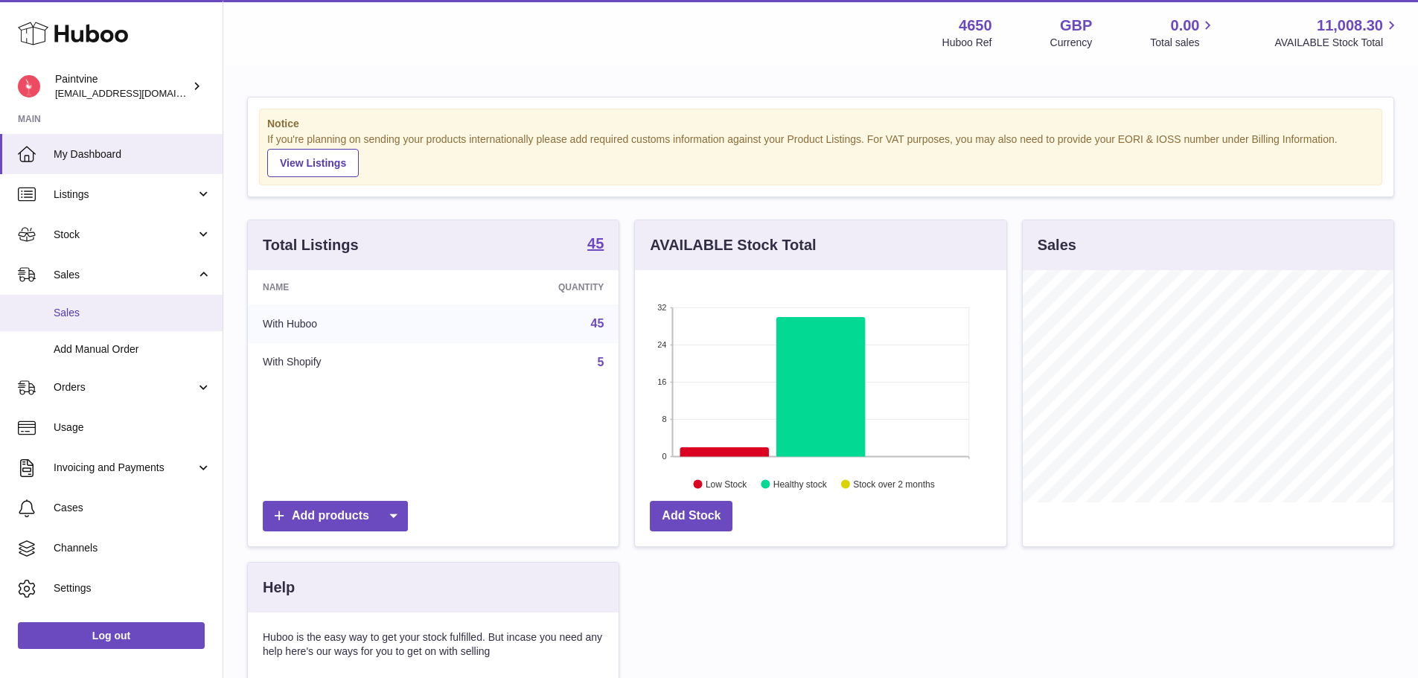
click at [109, 316] on span "Sales" at bounding box center [133, 313] width 158 height 14
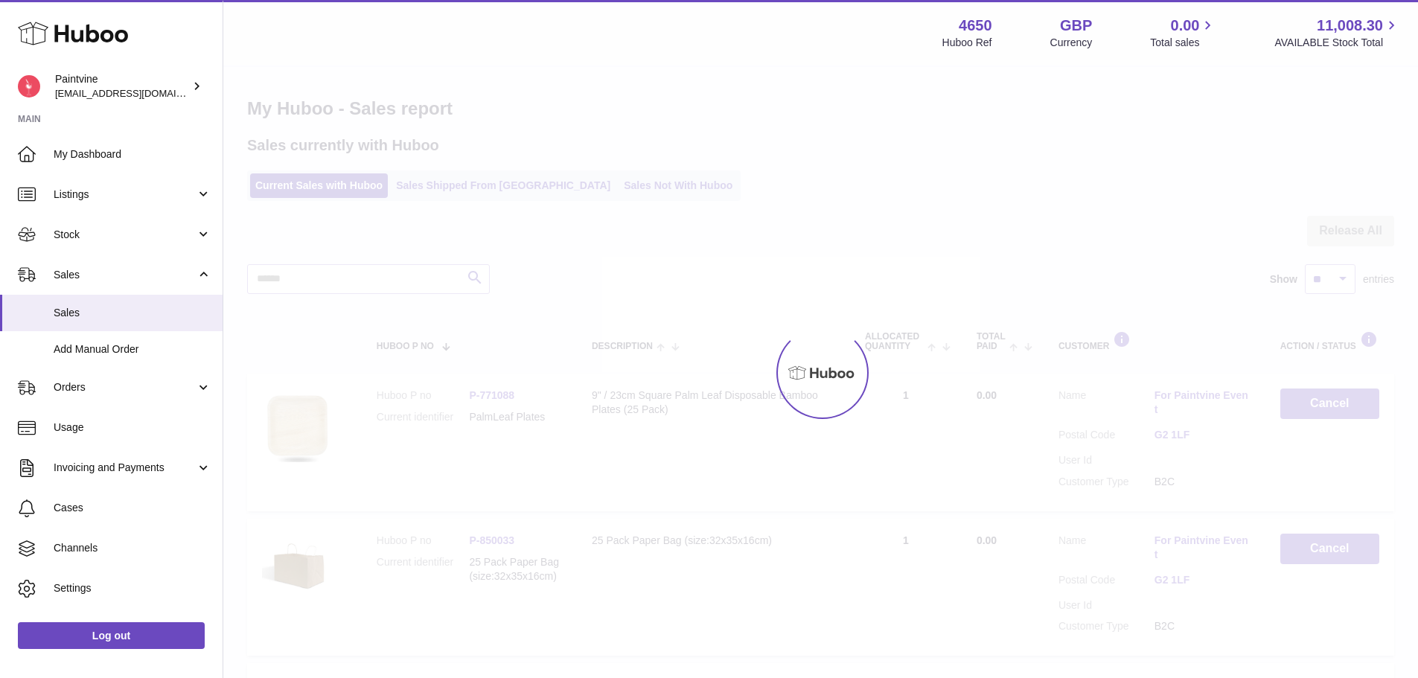
click at [478, 179] on div at bounding box center [820, 372] width 1194 height 611
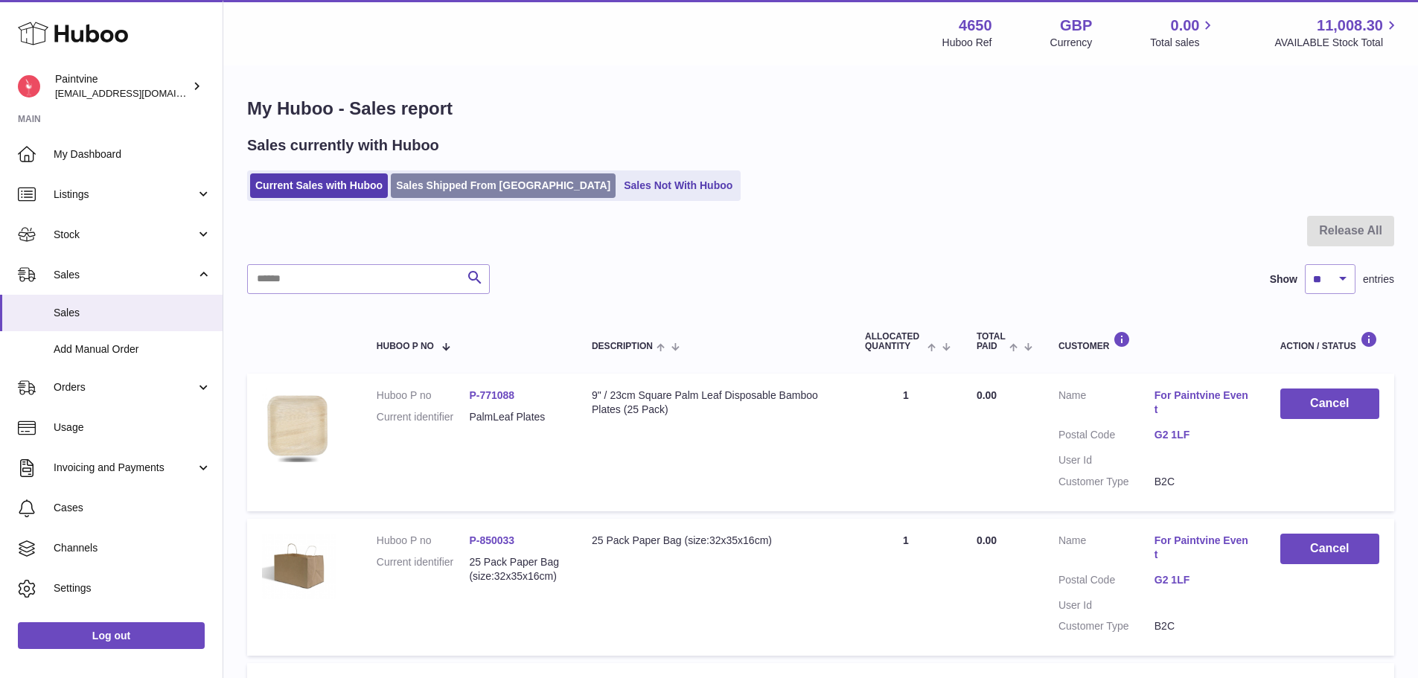
click at [461, 193] on link "Sales Shipped From [GEOGRAPHIC_DATA]" at bounding box center [503, 185] width 225 height 25
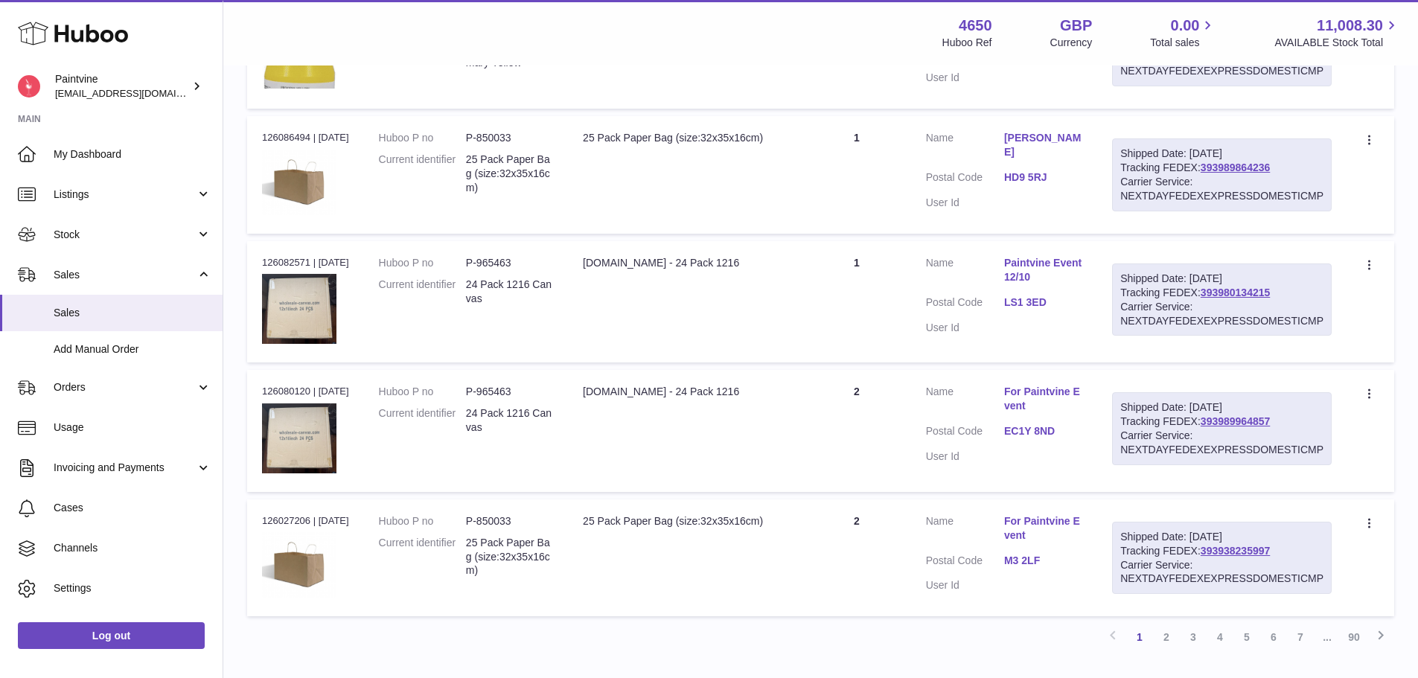
scroll to position [1170, 0]
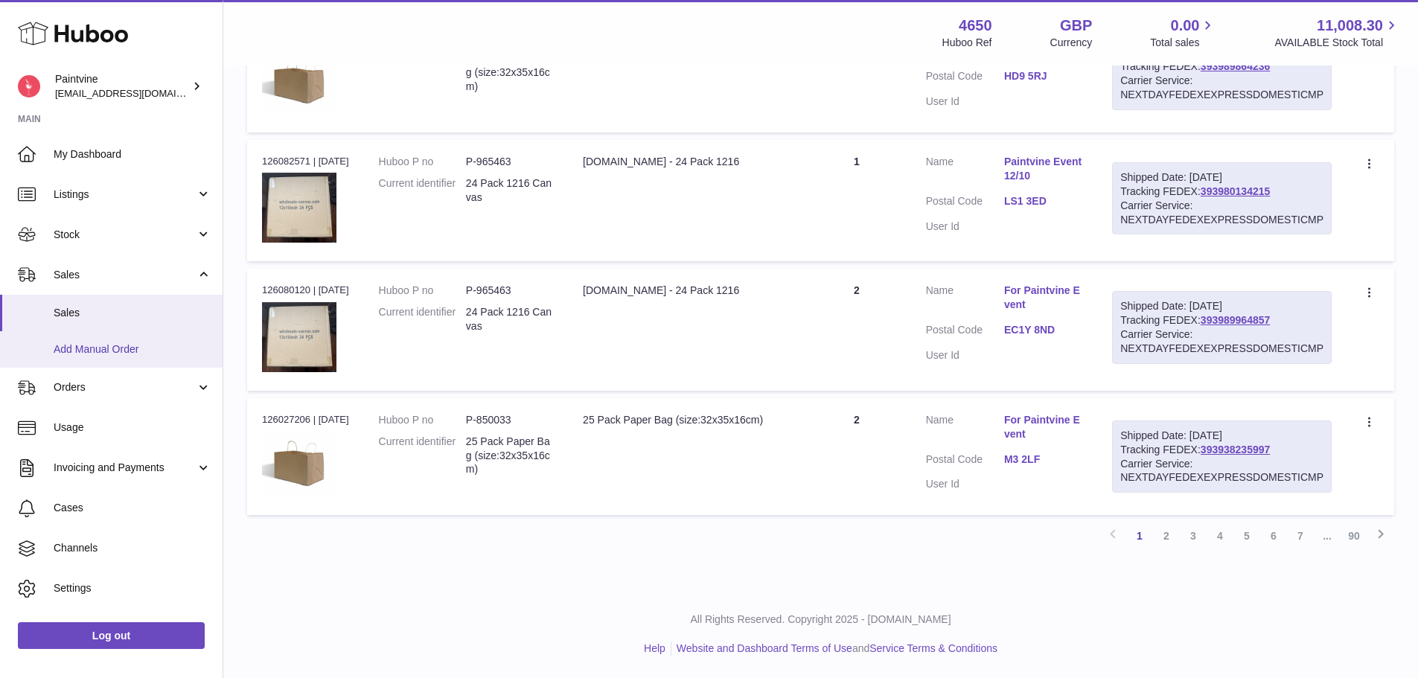
click at [104, 346] on span "Add Manual Order" at bounding box center [133, 349] width 158 height 14
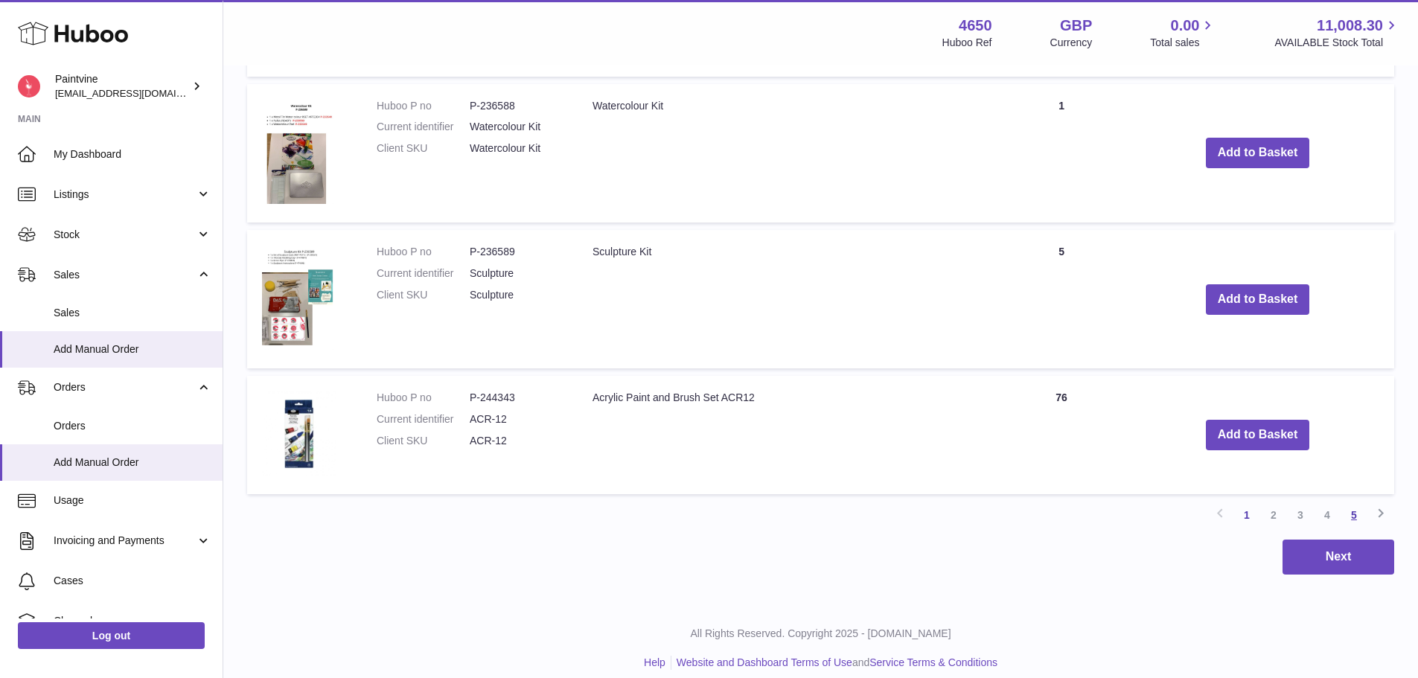
click at [1351, 509] on link "5" at bounding box center [1353, 515] width 27 height 27
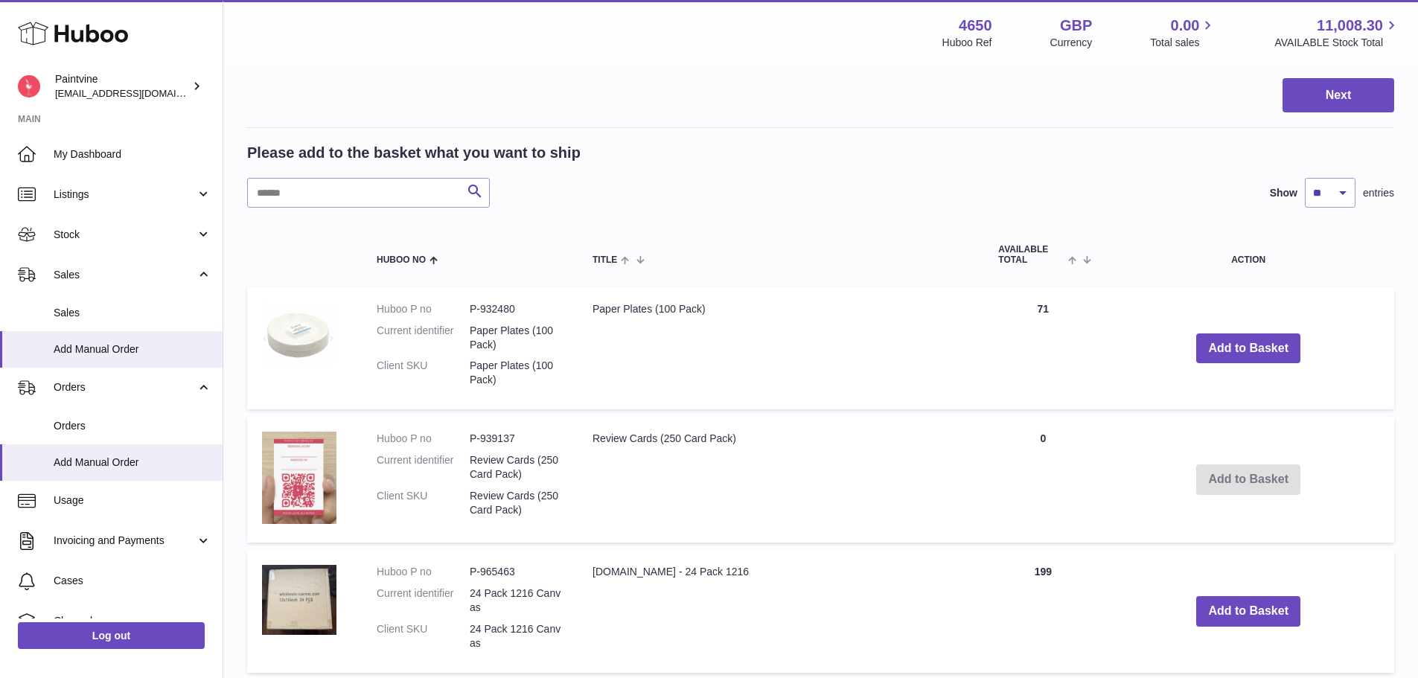
scroll to position [185, 0]
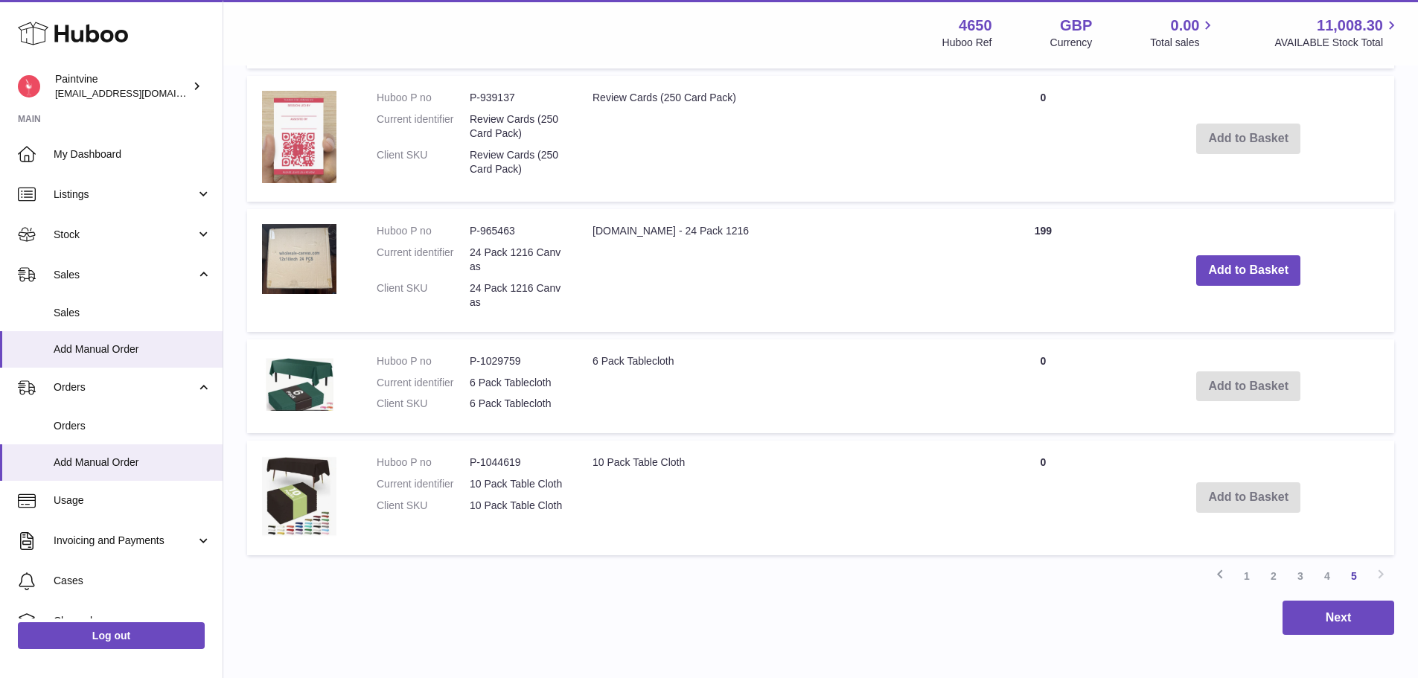
click at [1322, 577] on link "4" at bounding box center [1326, 576] width 27 height 27
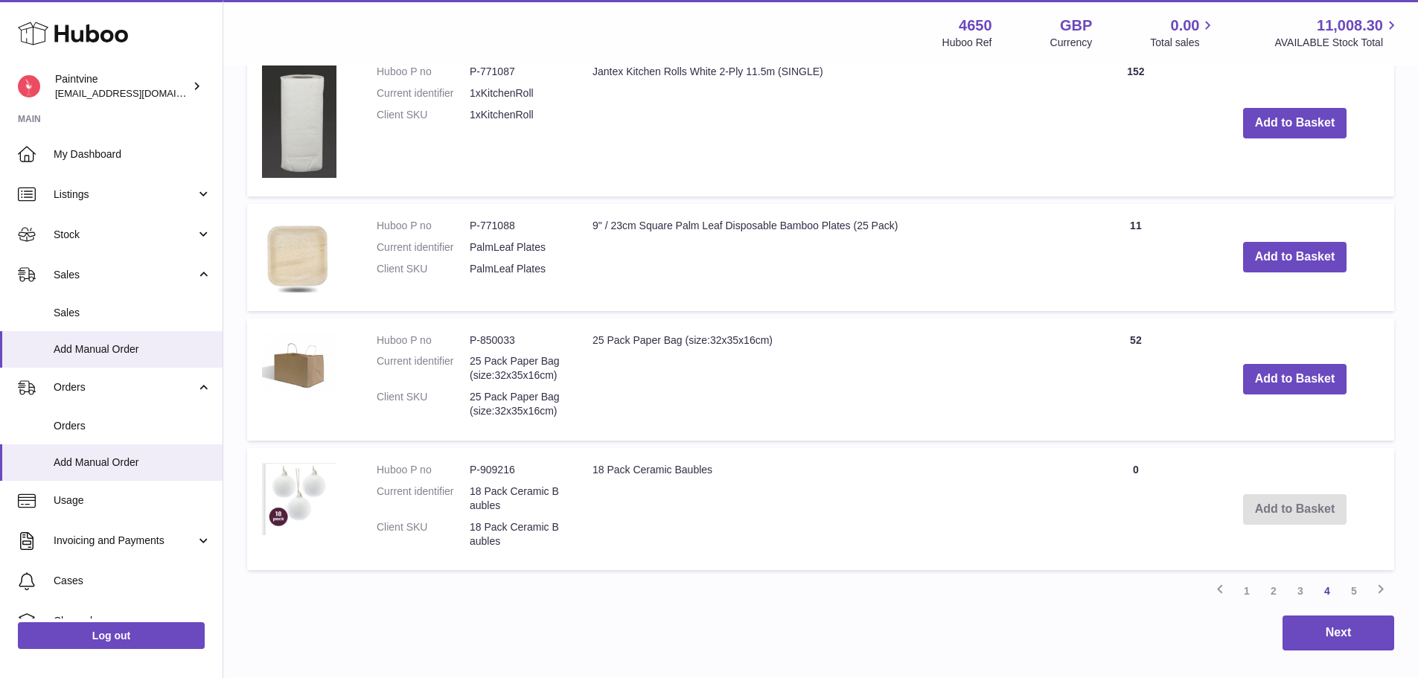
scroll to position [1406, 0]
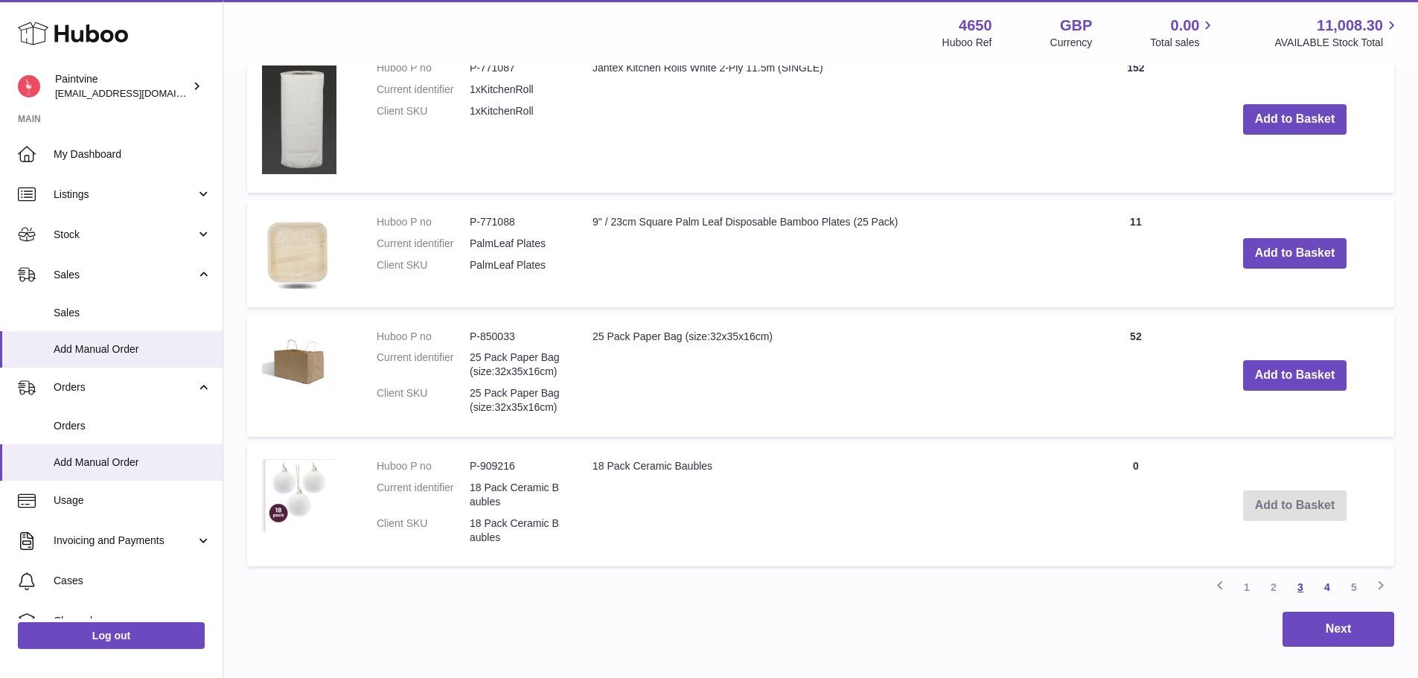
click at [1299, 586] on link "3" at bounding box center [1300, 587] width 27 height 27
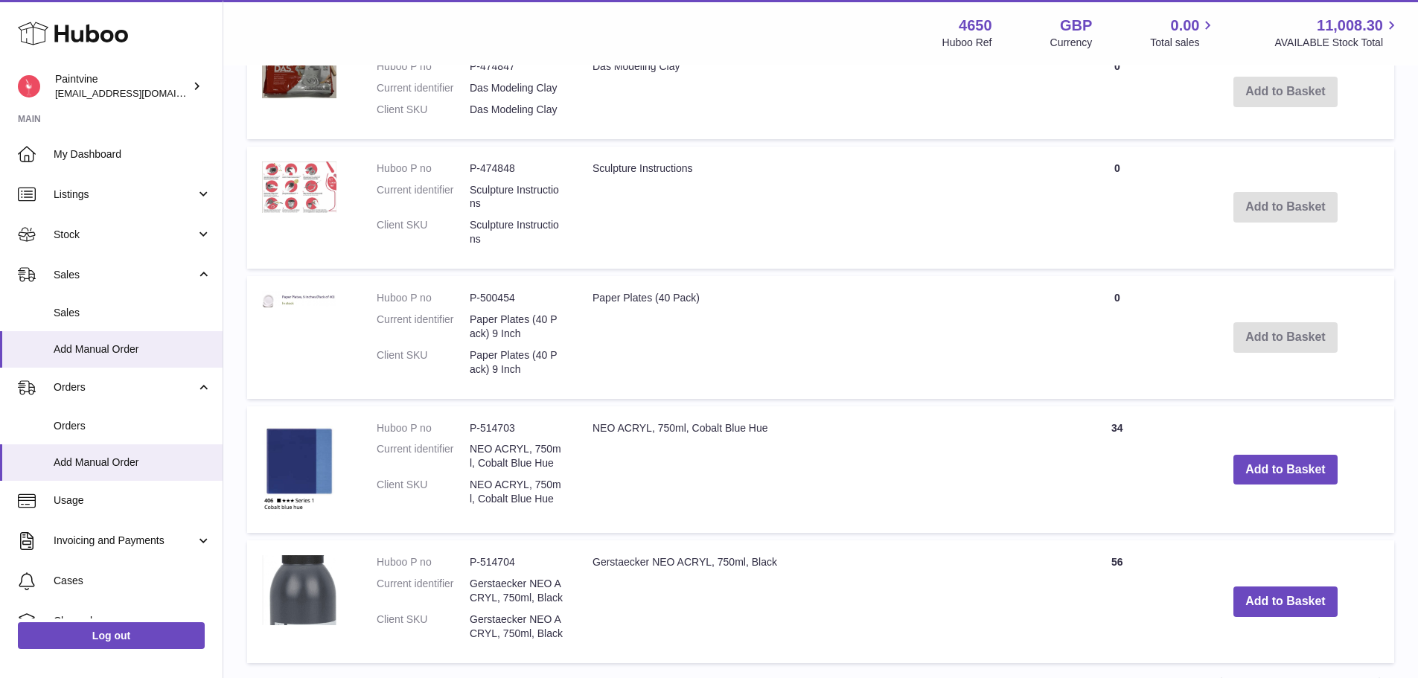
scroll to position [1625, 0]
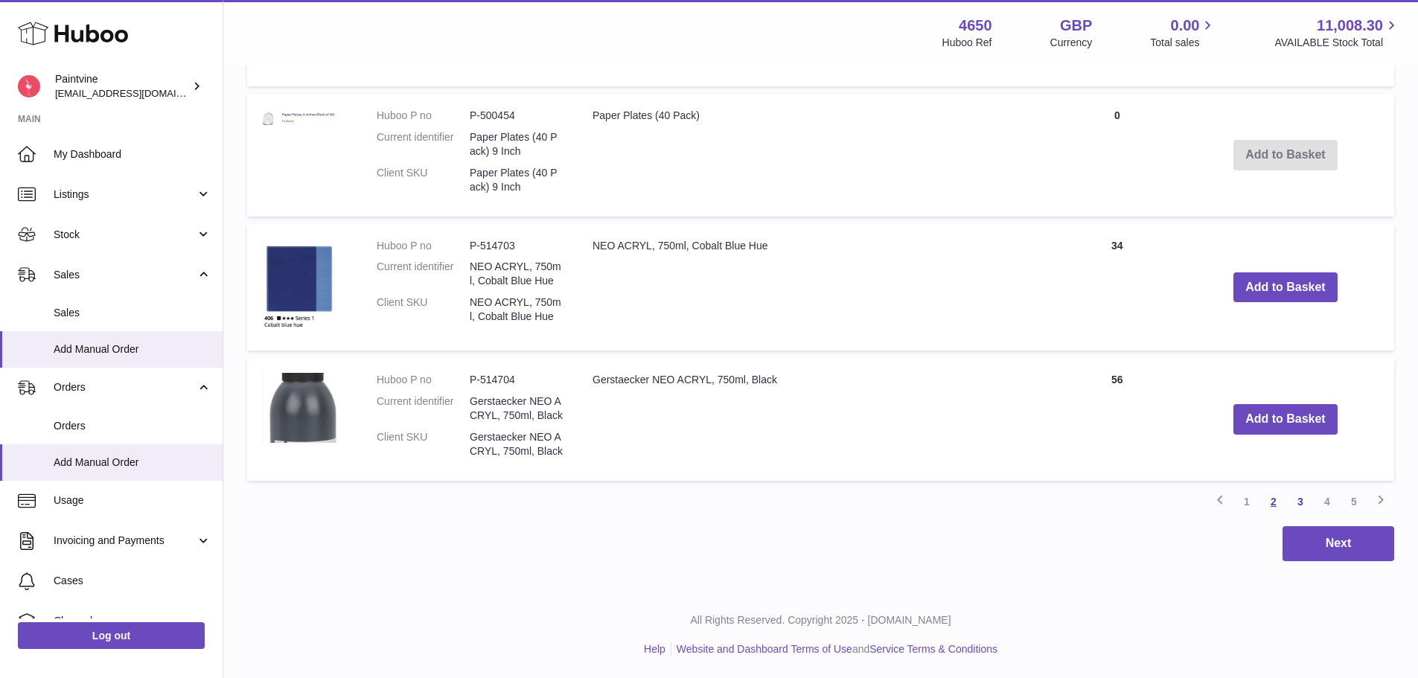
click at [1276, 503] on link "2" at bounding box center [1273, 501] width 27 height 27
